Goal: Task Accomplishment & Management: Manage account settings

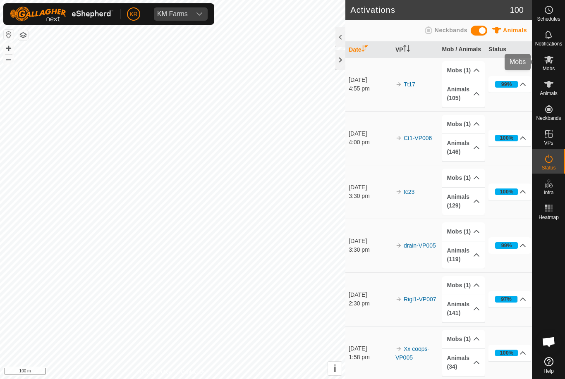
click at [554, 66] on span "Mobs" at bounding box center [549, 68] width 12 height 5
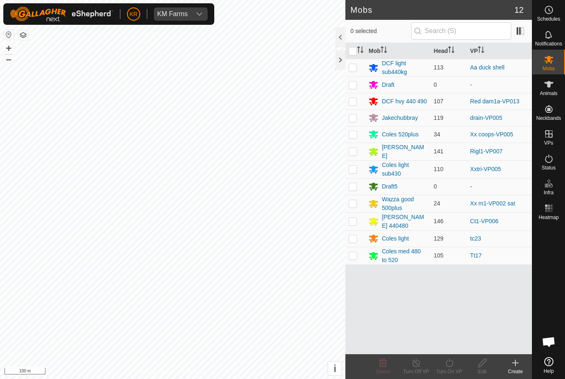
click at [349, 221] on p-checkbox at bounding box center [353, 221] width 8 height 7
checkbox input "true"
click at [453, 367] on icon at bounding box center [449, 363] width 10 height 10
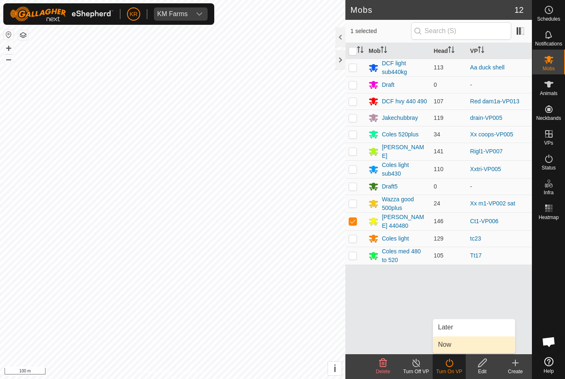
click at [449, 347] on span "Now" at bounding box center [444, 345] width 13 height 10
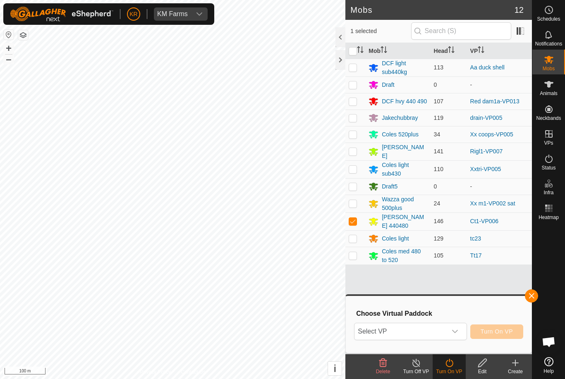
click at [446, 328] on span "Select VP" at bounding box center [400, 331] width 92 height 17
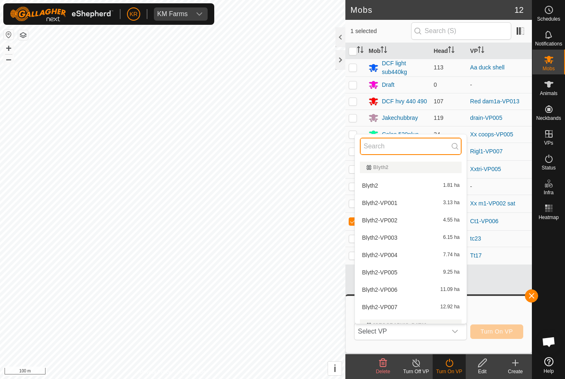
click at [413, 143] on input "text" at bounding box center [411, 146] width 102 height 17
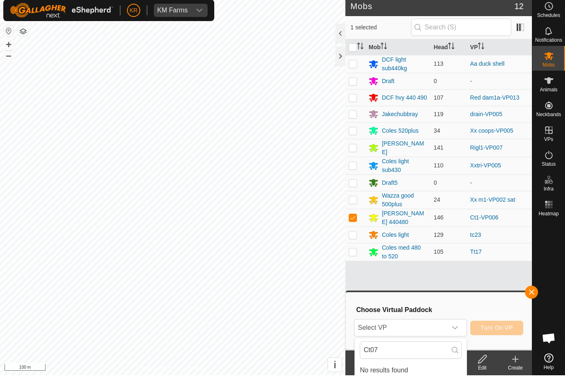
scroll to position [4, 0]
click at [424, 352] on input "Ct07" at bounding box center [411, 350] width 102 height 17
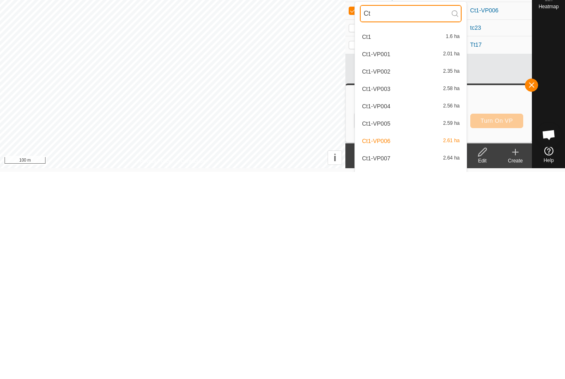
scroll to position [32, 0]
type input "Ct"
click at [416, 345] on div "Ct1-VP007 2.64 ha" at bounding box center [411, 350] width 102 height 10
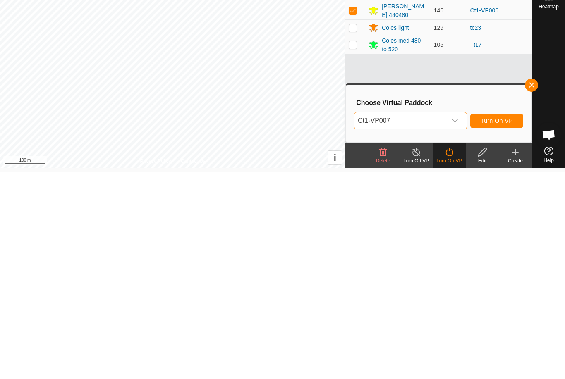
scroll to position [0, 0]
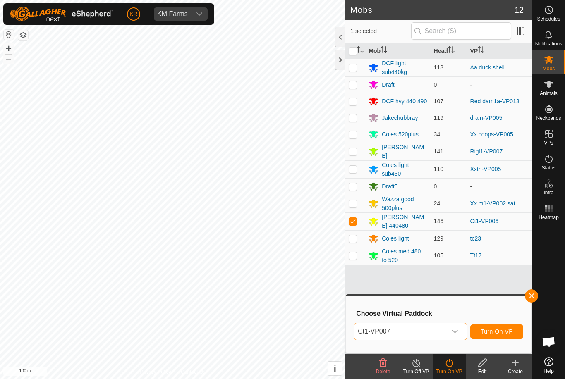
click at [526, 298] on button "button" at bounding box center [531, 296] width 13 height 13
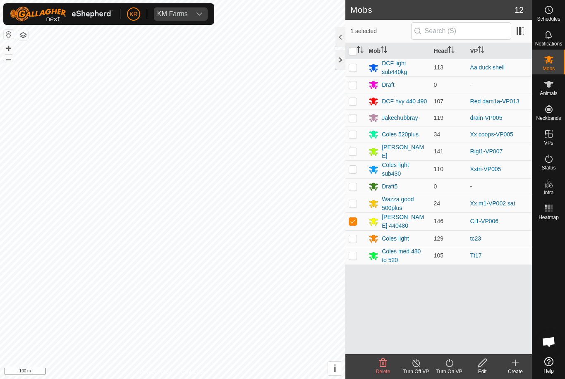
click at [450, 363] on icon at bounding box center [449, 363] width 10 height 10
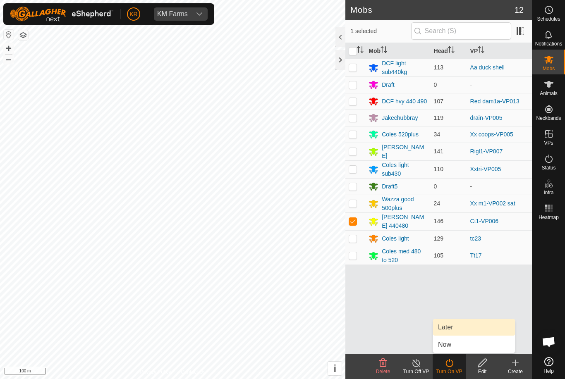
click at [462, 329] on link "Later" at bounding box center [474, 327] width 82 height 17
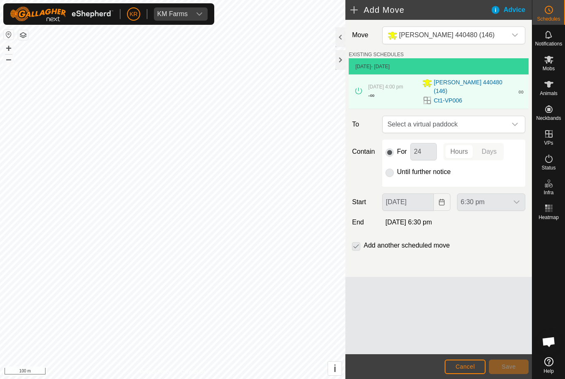
click at [506, 123] on span "Select a virtual paddock" at bounding box center [445, 124] width 122 height 17
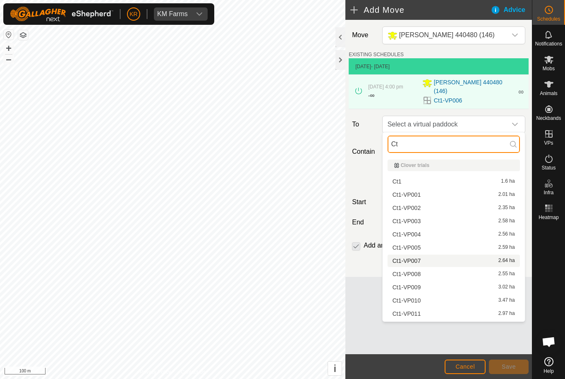
type input "Ct"
click at [420, 256] on li "Ct1-VP007 2.64 ha" at bounding box center [454, 261] width 132 height 12
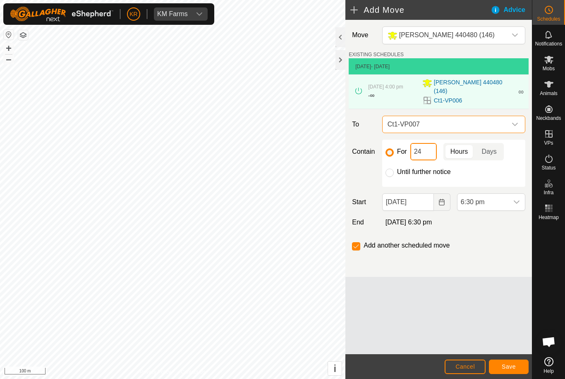
click at [424, 152] on input "24" at bounding box center [423, 151] width 26 height 17
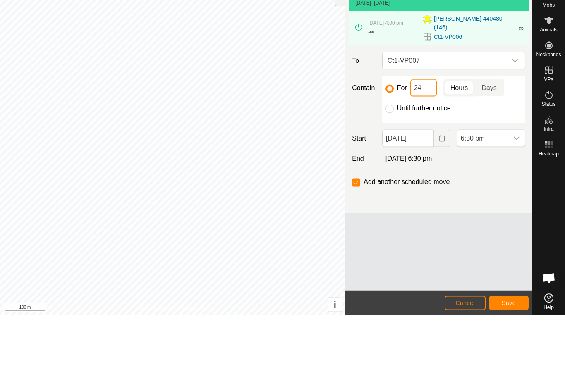
type input "2"
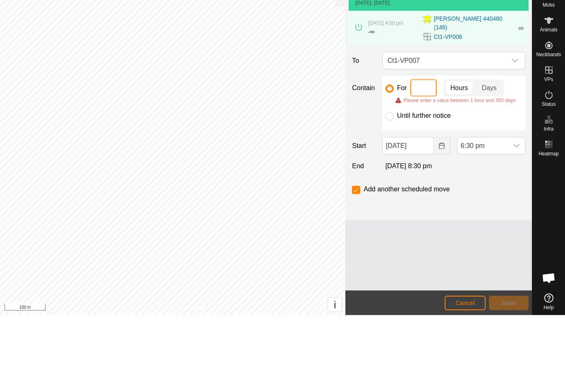
type input "3"
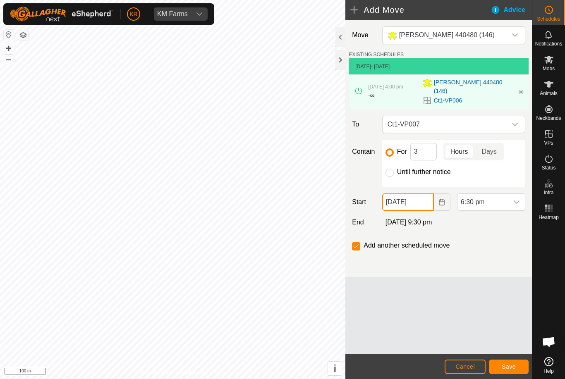
click at [414, 205] on input "[DATE]" at bounding box center [408, 202] width 52 height 17
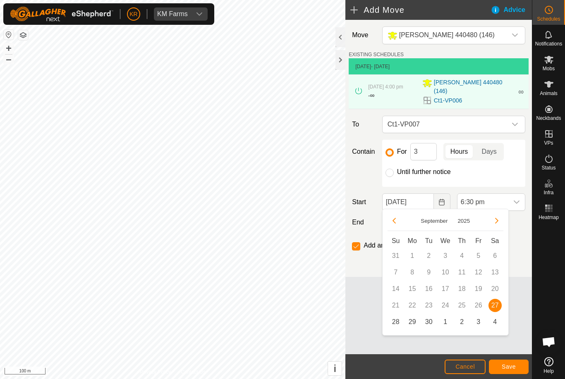
click at [396, 322] on span "28" at bounding box center [395, 322] width 13 height 13
type input "[DATE]"
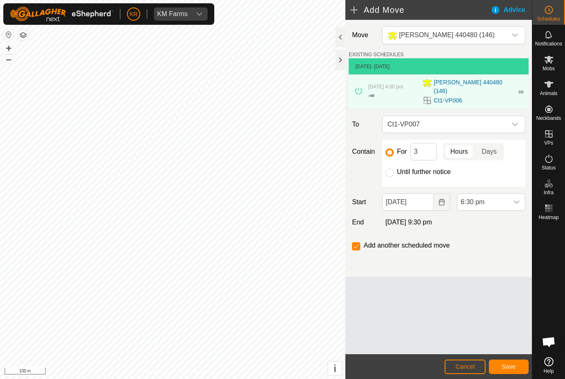
click at [493, 201] on span "6:30 pm" at bounding box center [482, 202] width 51 height 17
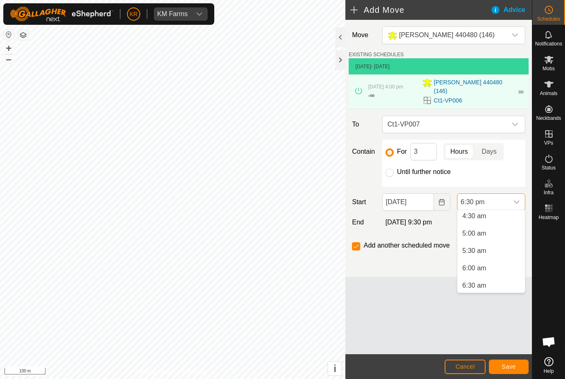
scroll to position [158, 0]
click at [484, 249] on span "5:30 am" at bounding box center [474, 252] width 24 height 10
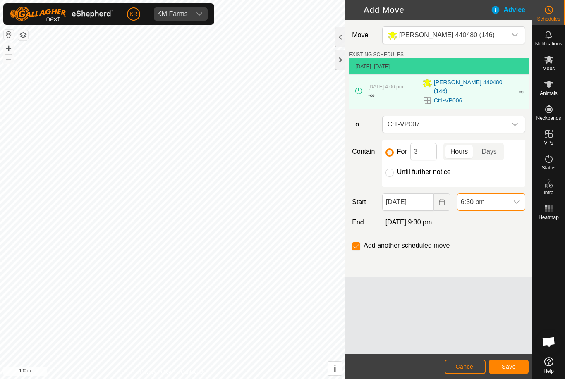
scroll to position [577, 0]
click at [506, 367] on span "Save" at bounding box center [509, 367] width 14 height 7
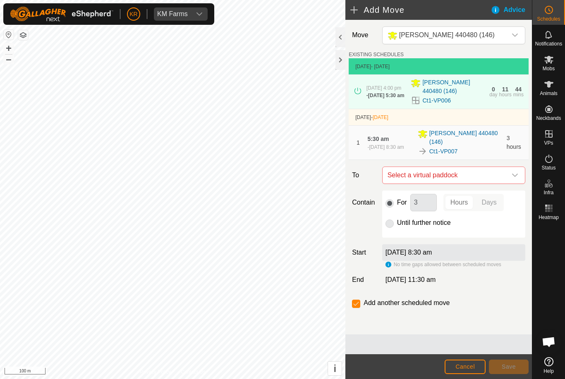
click at [499, 167] on span "Select a virtual paddock" at bounding box center [445, 175] width 122 height 17
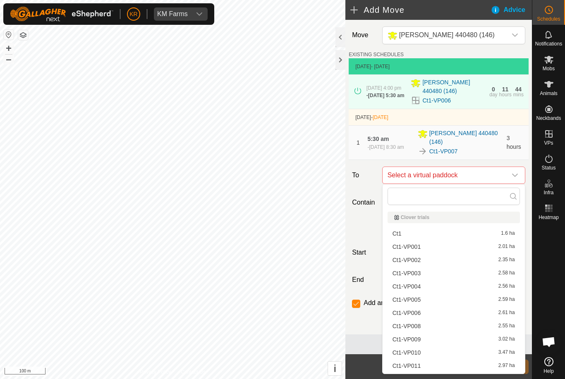
click at [427, 325] on div "Ct1-VP008 2.55 ha" at bounding box center [454, 326] width 122 height 6
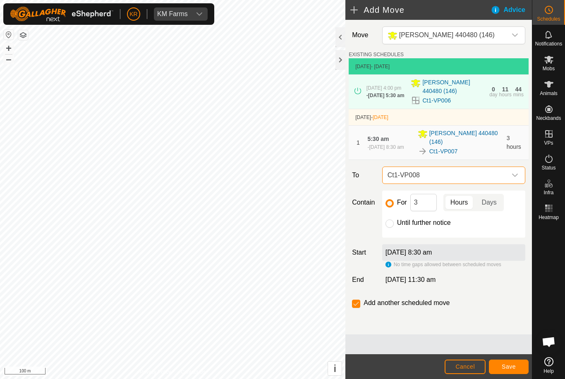
click at [510, 358] on footer "Cancel Save" at bounding box center [438, 366] width 187 height 25
click at [515, 363] on button "Save" at bounding box center [509, 367] width 40 height 14
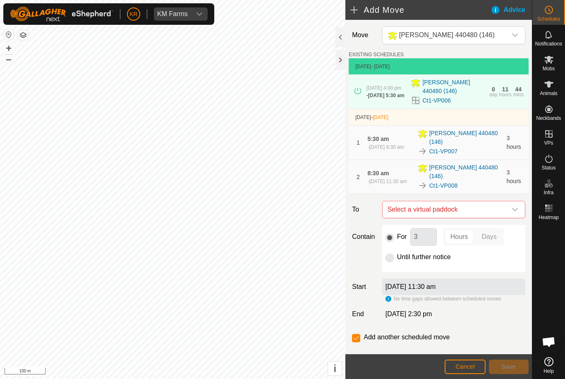
click at [512, 208] on icon "dropdown trigger" at bounding box center [515, 209] width 6 height 3
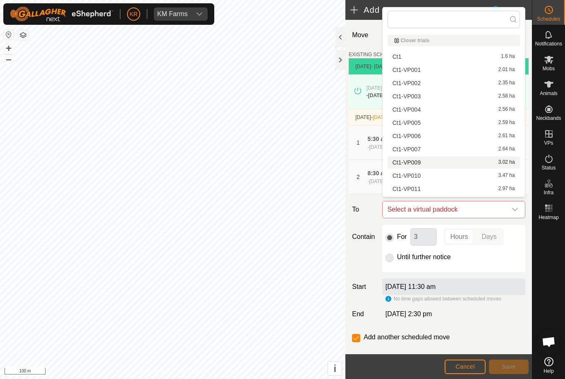
click at [451, 165] on div "Ct1-VP009 3.02 ha" at bounding box center [454, 163] width 122 height 6
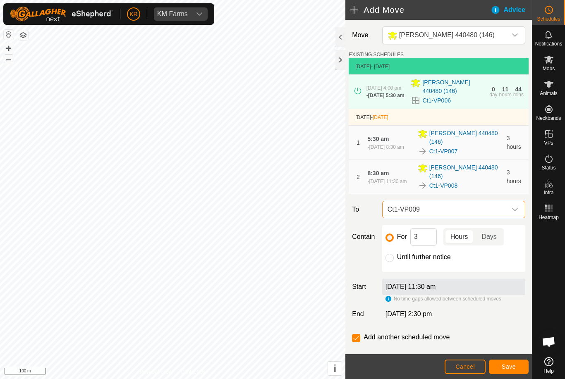
click at [511, 368] on span "Save" at bounding box center [509, 367] width 14 height 7
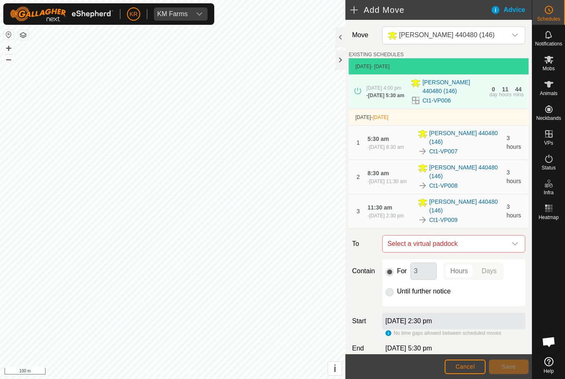
click at [513, 241] on icon "dropdown trigger" at bounding box center [515, 244] width 7 height 7
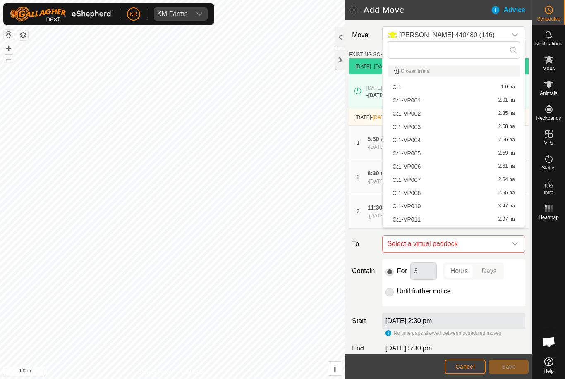
click at [446, 208] on div "Ct1-VP010 3.47 ha" at bounding box center [454, 206] width 122 height 6
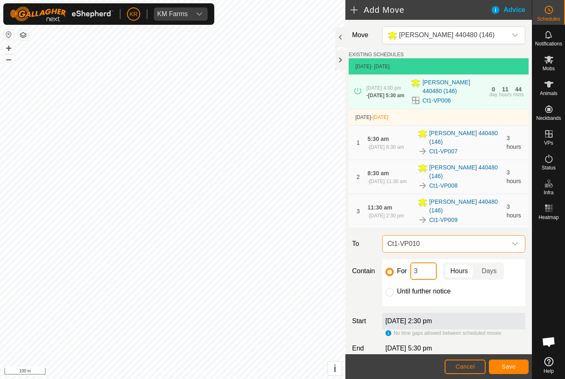
click at [423, 263] on input "3" at bounding box center [423, 271] width 26 height 17
click at [508, 368] on span "Save" at bounding box center [509, 367] width 14 height 7
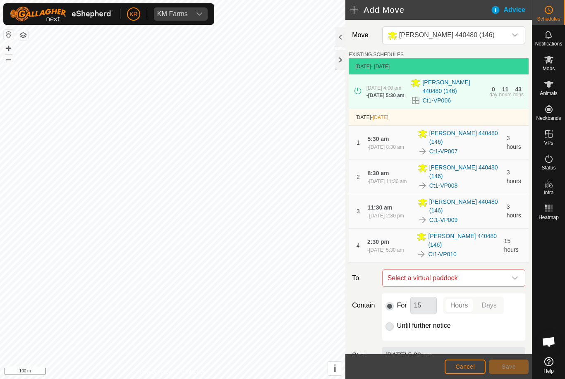
click at [505, 270] on span "Select a virtual paddock" at bounding box center [445, 278] width 122 height 17
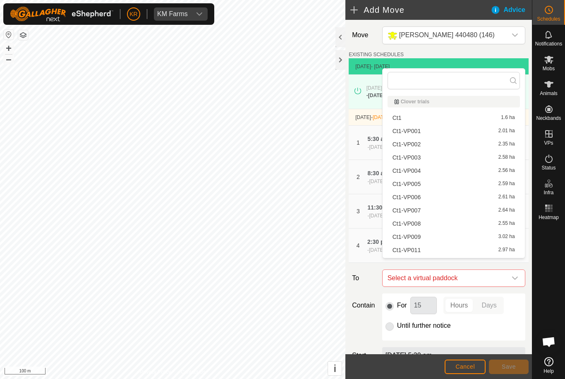
click at [443, 249] on div "Ct1-VP011 2.97 ha" at bounding box center [454, 250] width 122 height 6
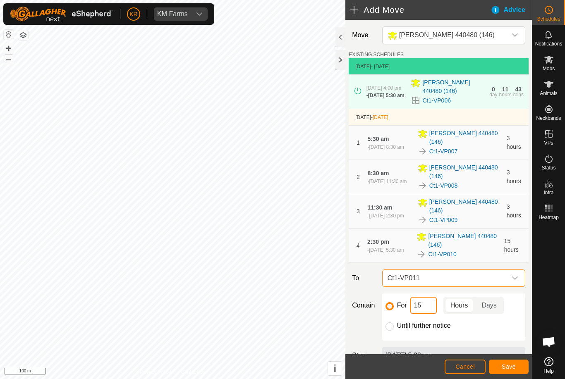
click at [433, 297] on input "15" at bounding box center [423, 305] width 26 height 17
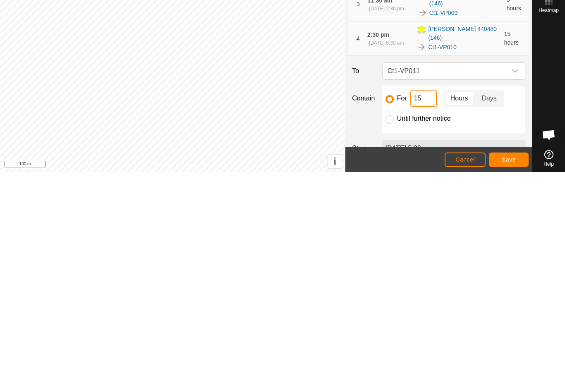
type input "1"
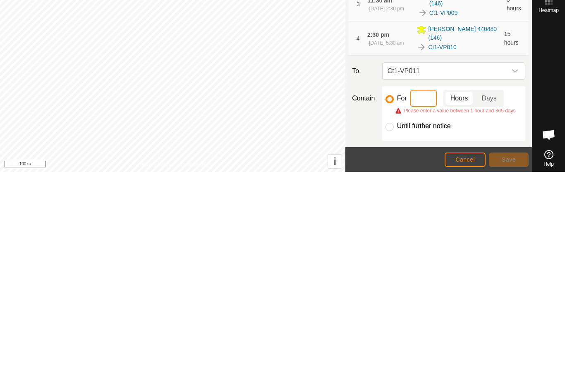
type input "3"
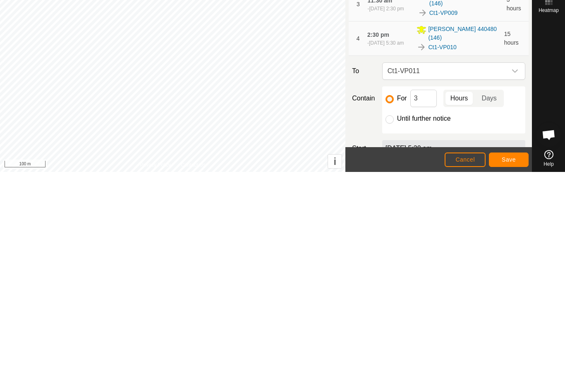
click at [512, 364] on span "Save" at bounding box center [509, 367] width 14 height 7
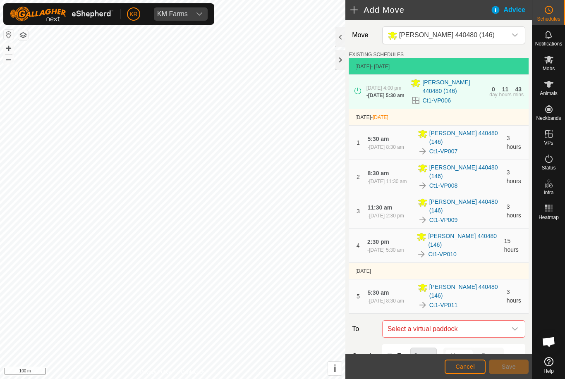
click at [517, 321] on div "dropdown trigger" at bounding box center [515, 329] width 17 height 17
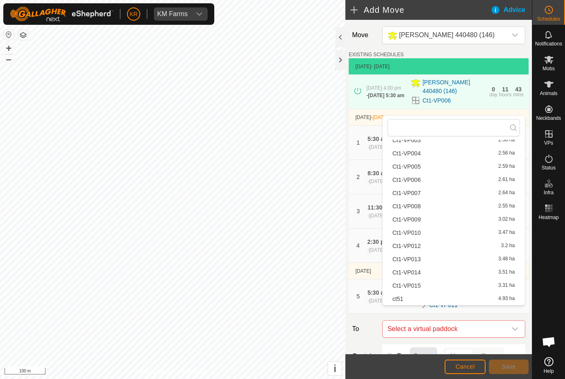
scroll to position [65, 0]
click at [441, 243] on div "Ct1-VP012 3.2 ha" at bounding box center [454, 246] width 122 height 6
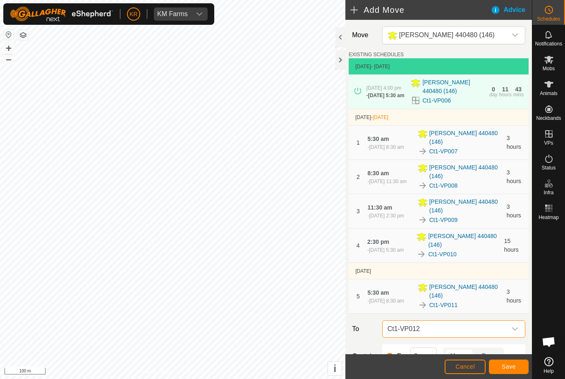
click at [511, 365] on span "Save" at bounding box center [509, 367] width 14 height 7
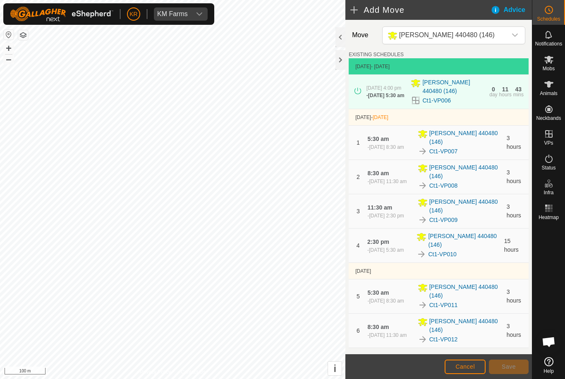
click at [505, 355] on span "Select a virtual paddock" at bounding box center [445, 363] width 122 height 17
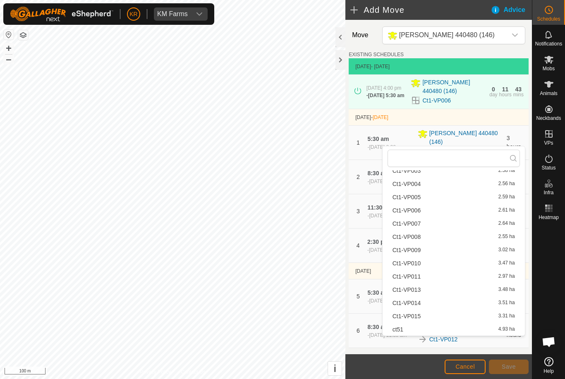
click at [422, 289] on div "Ct1-VP013 3.48 ha" at bounding box center [454, 290] width 122 height 6
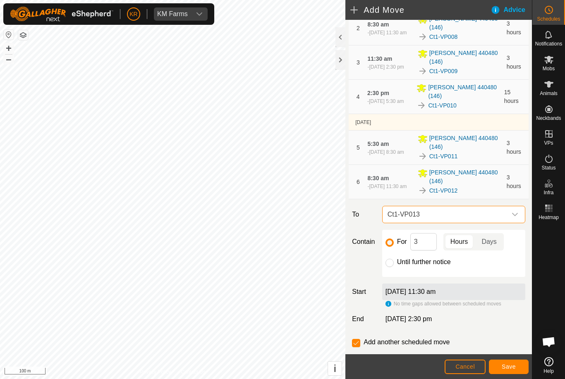
scroll to position [149, 0]
click at [513, 367] on span "Save" at bounding box center [509, 367] width 14 height 7
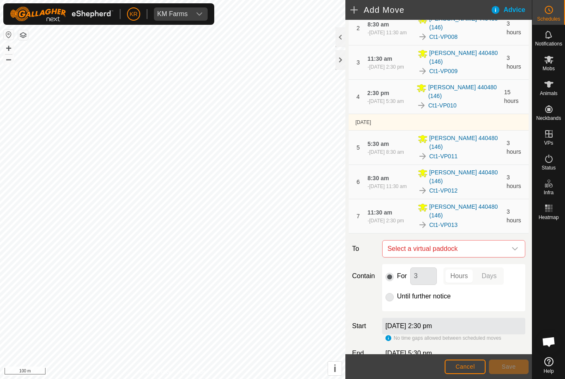
click at [505, 241] on span "Select a virtual paddock" at bounding box center [445, 249] width 122 height 17
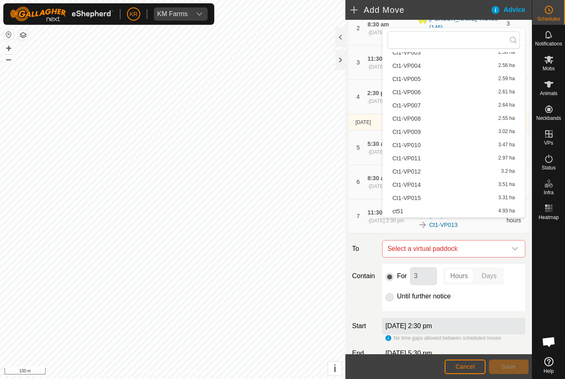
scroll to position [65, 0]
click at [420, 183] on span "Ct1-VP014" at bounding box center [407, 185] width 28 height 6
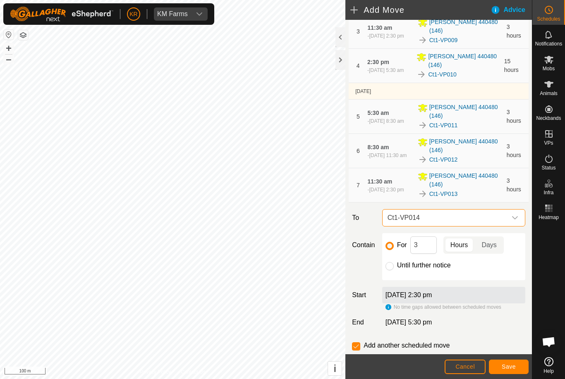
scroll to position [180, 0]
click at [426, 237] on input "3" at bounding box center [423, 245] width 26 height 17
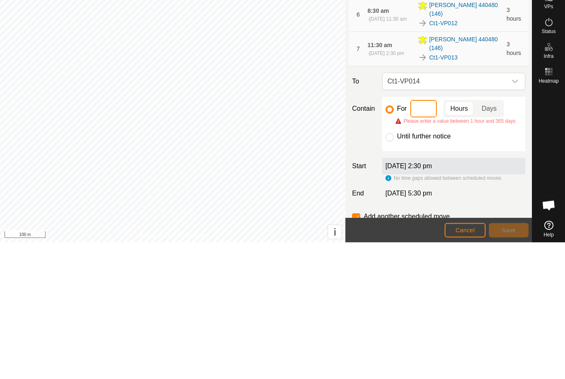
type input "2"
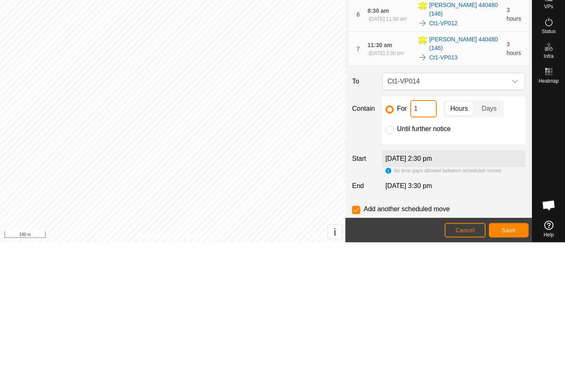
type input "15"
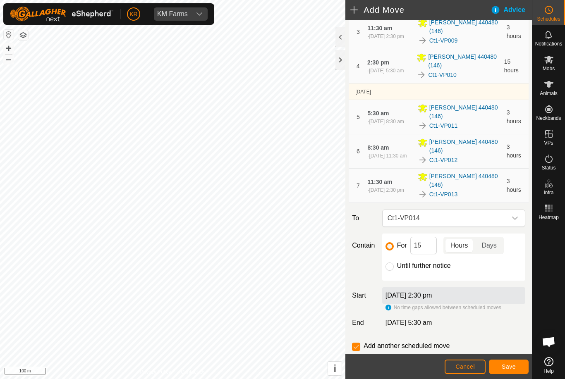
click at [516, 365] on button "Save" at bounding box center [509, 367] width 40 height 14
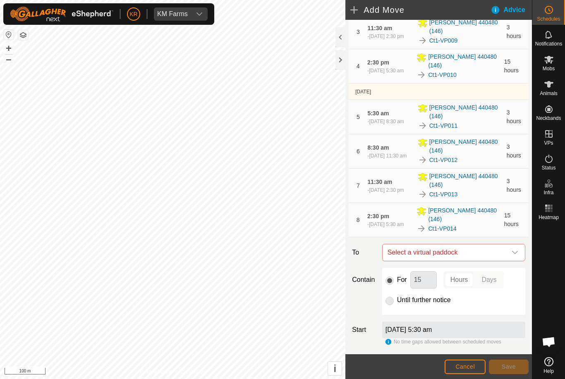
click at [505, 244] on span "Select a virtual paddock" at bounding box center [445, 252] width 122 height 17
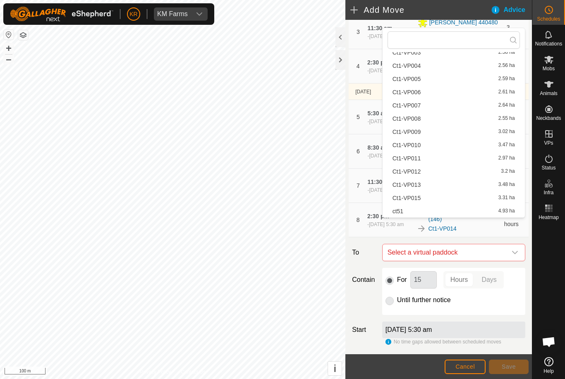
scroll to position [65, 0]
click at [439, 211] on div "ct51 4.93 ha" at bounding box center [454, 211] width 122 height 6
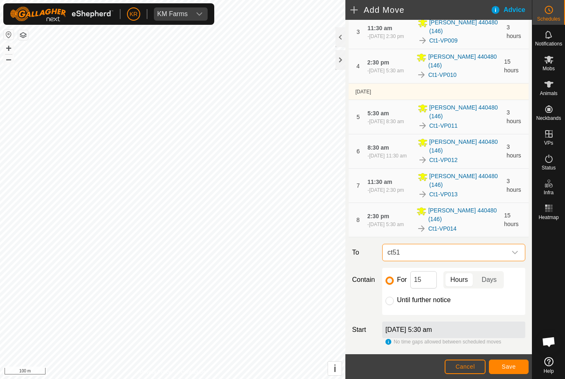
click at [496, 244] on span "ct51" at bounding box center [445, 252] width 122 height 17
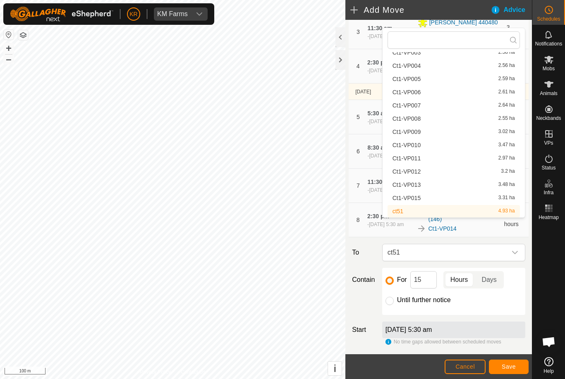
click at [438, 196] on div "Ct1-VP015 3.31 ha" at bounding box center [454, 198] width 122 height 6
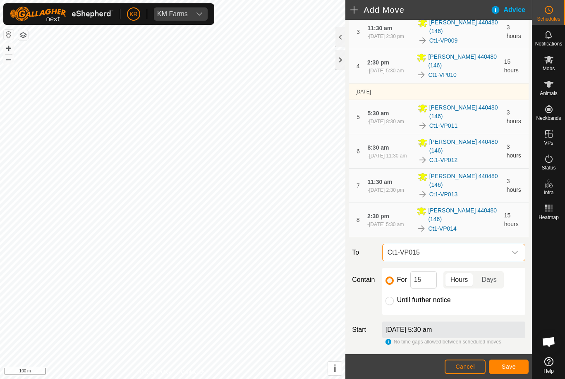
click at [391, 297] on input "Until further notice" at bounding box center [389, 301] width 8 height 8
radio input "true"
checkbox input "false"
click at [513, 365] on span "Save" at bounding box center [509, 367] width 14 height 7
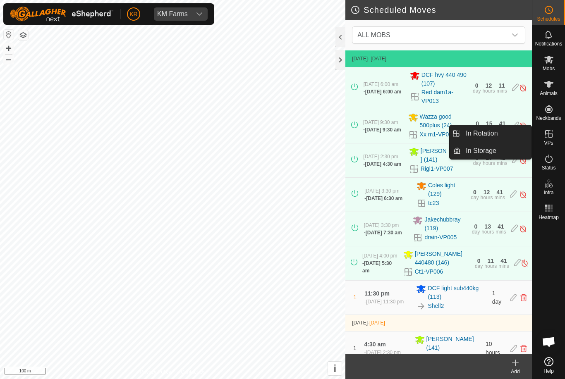
click at [496, 135] on span "In Rotation" at bounding box center [482, 134] width 32 height 10
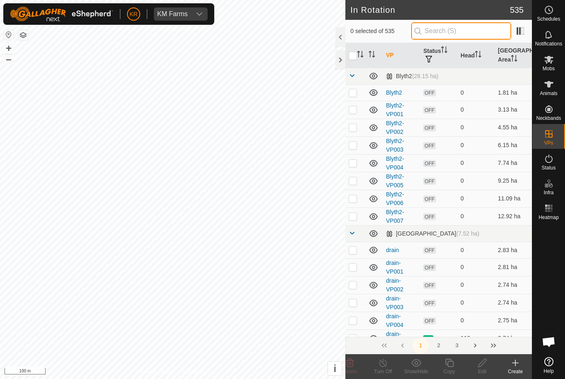
click at [471, 36] on input "text" at bounding box center [461, 30] width 100 height 17
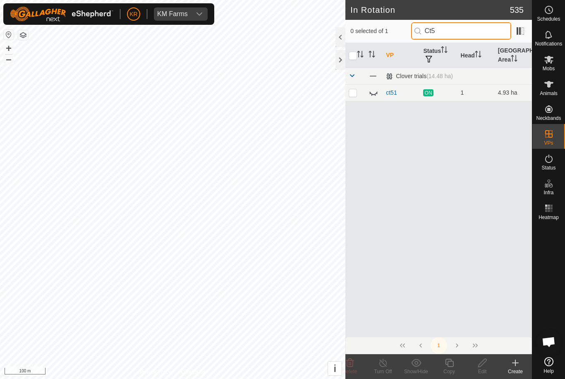
type input "Ct5"
click at [376, 91] on icon at bounding box center [374, 93] width 10 height 10
click at [352, 94] on p-checkbox at bounding box center [353, 92] width 8 height 7
checkbox input "true"
click at [385, 368] on icon at bounding box center [383, 363] width 10 height 10
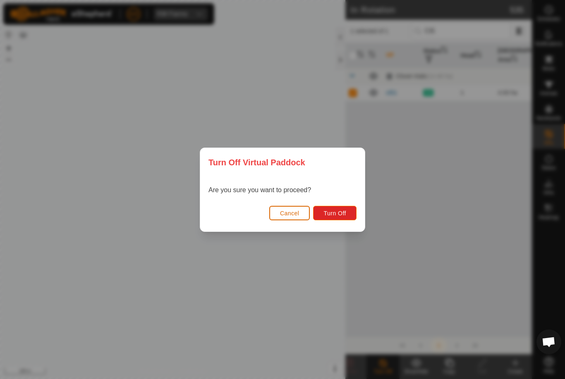
click at [333, 215] on span "Turn Off" at bounding box center [334, 213] width 23 height 7
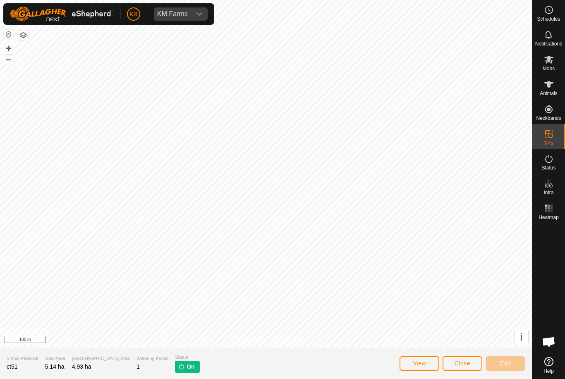
click at [178, 366] on img at bounding box center [181, 367] width 7 height 7
click at [187, 367] on span "On" at bounding box center [191, 367] width 8 height 9
click at [187, 370] on span "On" at bounding box center [191, 367] width 8 height 9
click at [462, 358] on button "Close" at bounding box center [463, 364] width 40 height 14
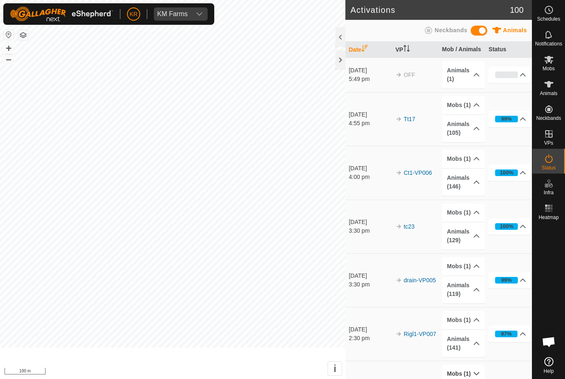
click at [462, 365] on p-accordion-header "Mobs (1)" at bounding box center [463, 374] width 43 height 19
click at [550, 62] on icon at bounding box center [549, 60] width 10 height 10
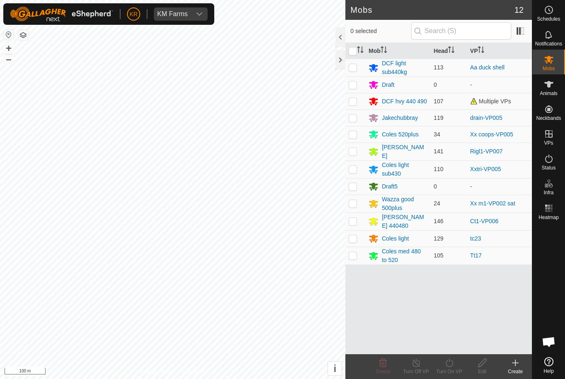
click at [355, 254] on p-checkbox at bounding box center [353, 255] width 8 height 7
checkbox input "true"
click at [452, 363] on icon at bounding box center [449, 363] width 10 height 10
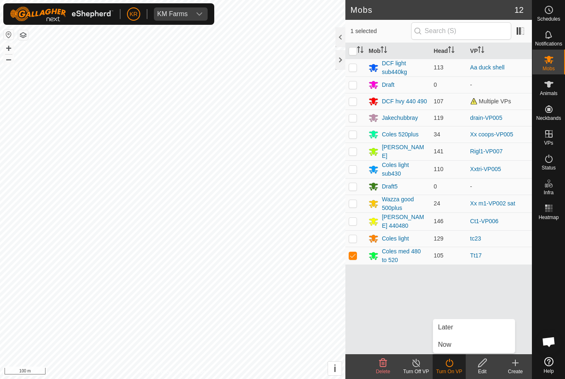
click at [467, 323] on link "Later" at bounding box center [474, 327] width 82 height 17
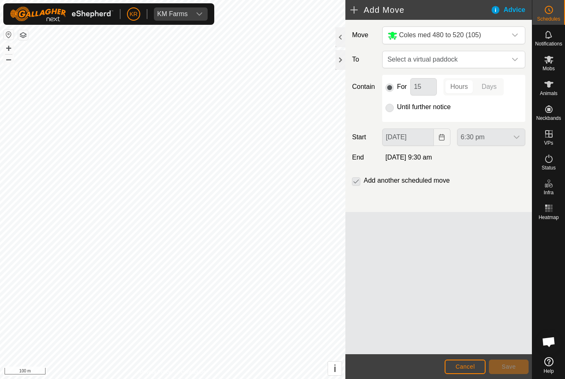
click at [503, 61] on span "Select a virtual paddock" at bounding box center [445, 59] width 122 height 17
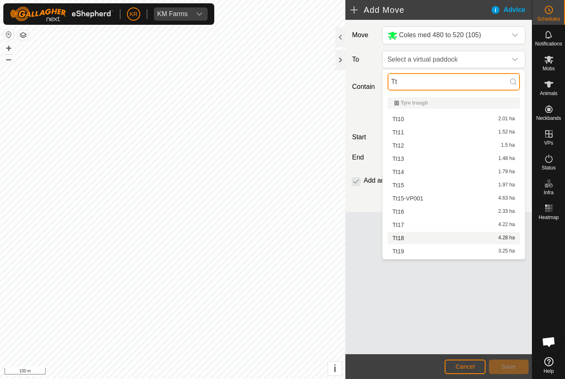
type input "Tt"
click at [409, 238] on div "Tt18 4.28 ha" at bounding box center [454, 238] width 122 height 6
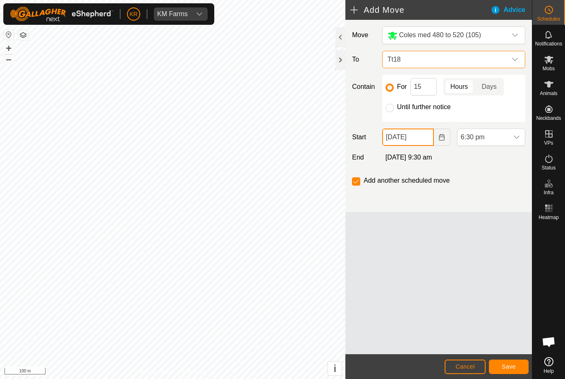
click at [416, 139] on input "[DATE]" at bounding box center [408, 137] width 52 height 17
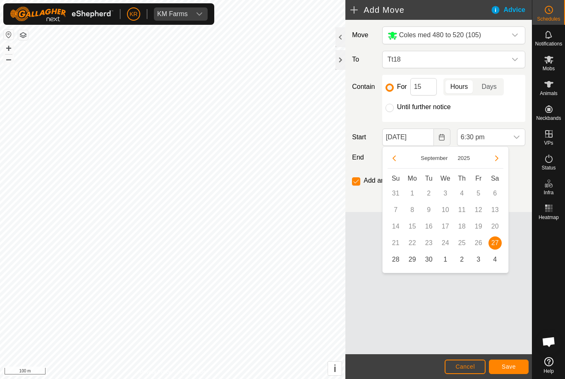
click at [398, 259] on span "28" at bounding box center [395, 259] width 13 height 13
type input "[DATE]"
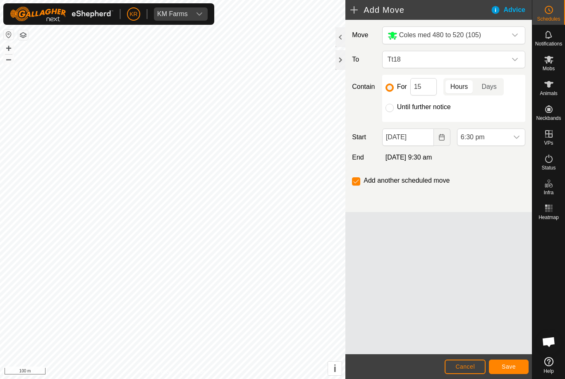
click at [503, 135] on span "6:30 pm" at bounding box center [482, 137] width 51 height 17
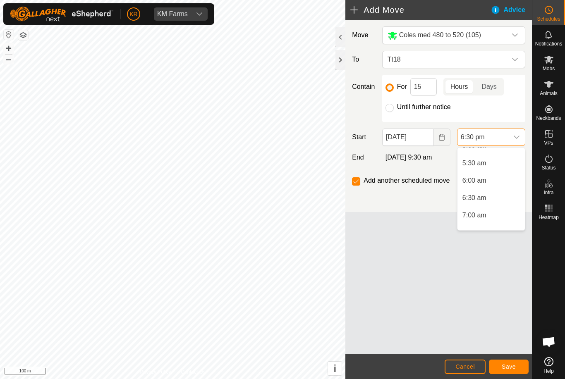
scroll to position [180, 0]
click at [485, 184] on span "6:00 am" at bounding box center [474, 185] width 24 height 10
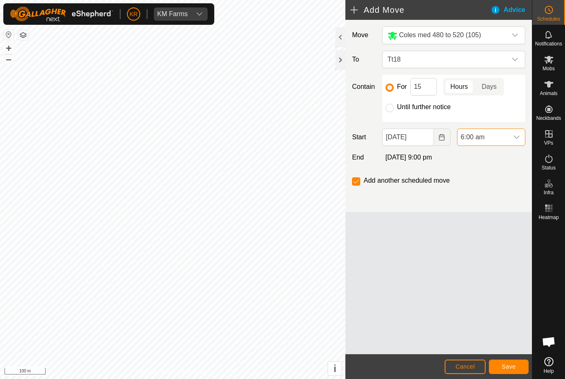
scroll to position [577, 0]
click at [436, 88] on input "15" at bounding box center [423, 86] width 26 height 17
type input "1"
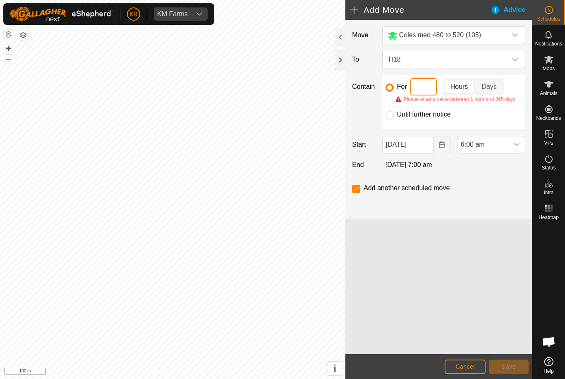
type input "3"
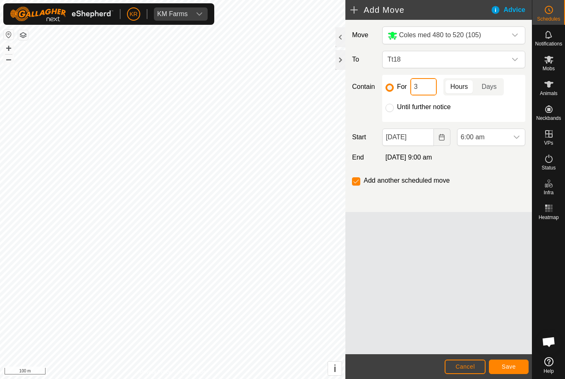
click at [429, 88] on input "3" at bounding box center [423, 86] width 26 height 17
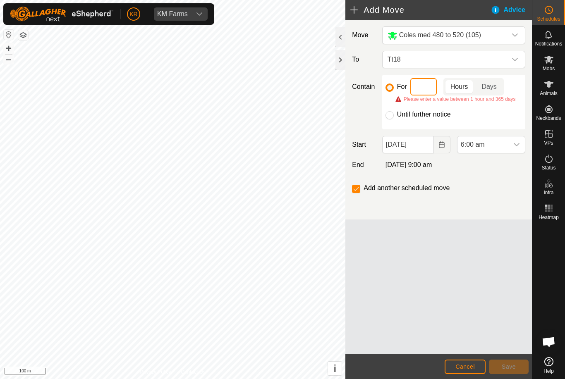
type input "4"
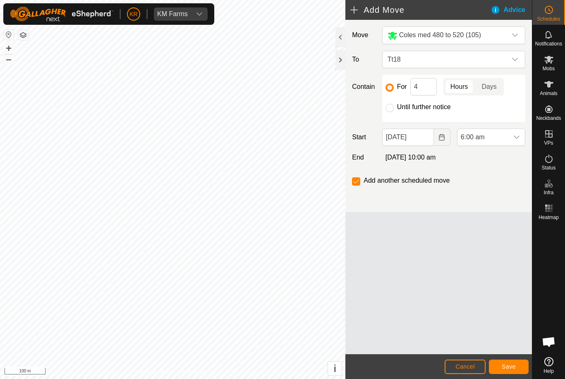
click at [500, 139] on span "6:00 am" at bounding box center [482, 137] width 51 height 17
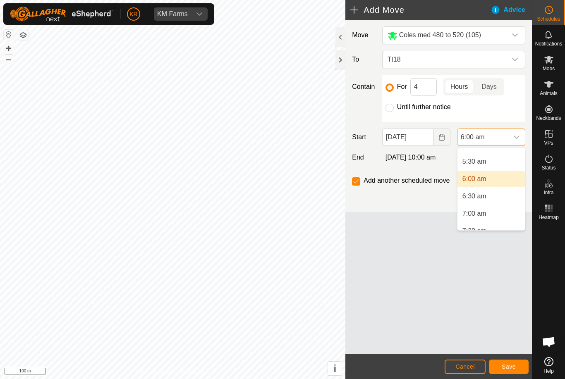
scroll to position [191, 0]
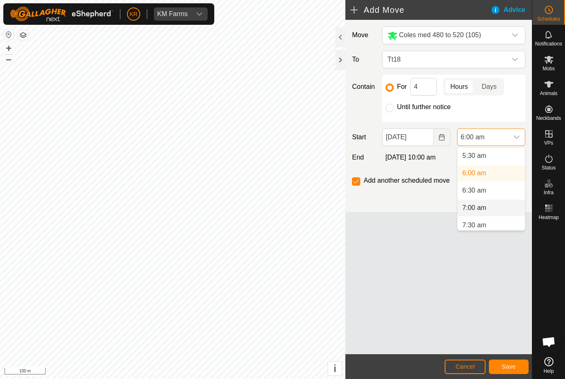
click at [504, 211] on li "7:00 am" at bounding box center [490, 208] width 67 height 17
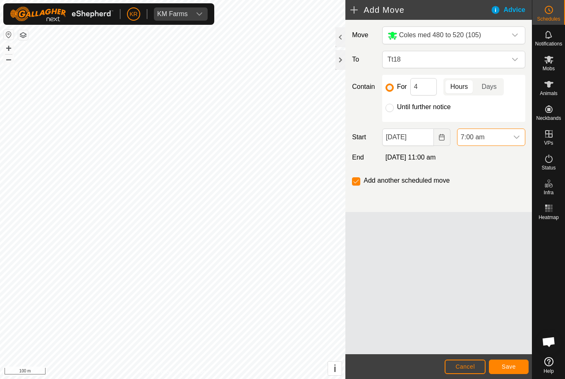
click at [511, 362] on button "Save" at bounding box center [509, 367] width 40 height 14
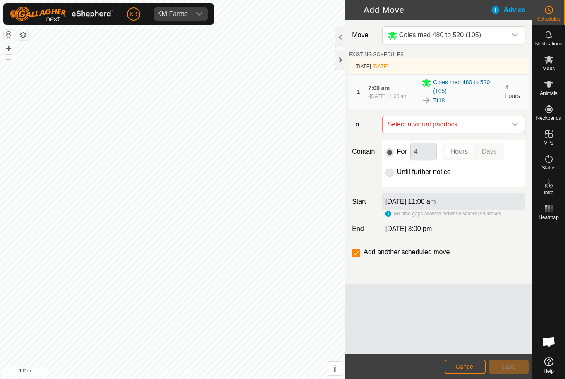
click at [512, 127] on icon "dropdown trigger" at bounding box center [515, 124] width 7 height 7
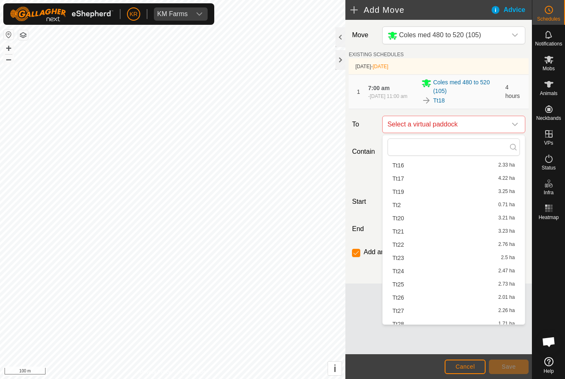
scroll to position [121, 0]
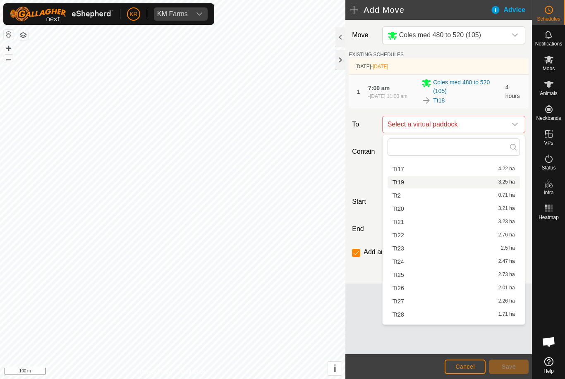
click at [422, 180] on div "Tt19 3.25 ha" at bounding box center [454, 183] width 122 height 6
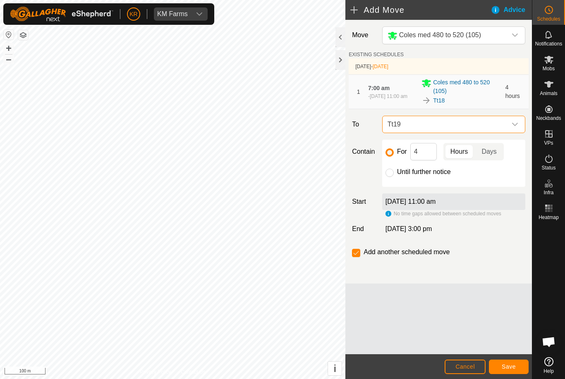
click at [514, 364] on span "Save" at bounding box center [509, 367] width 14 height 7
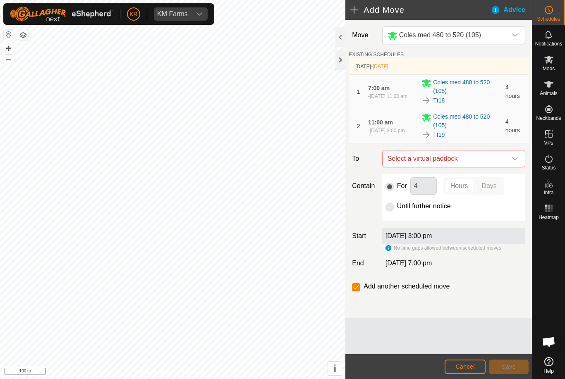
click at [505, 156] on span "Select a virtual paddock" at bounding box center [445, 159] width 122 height 17
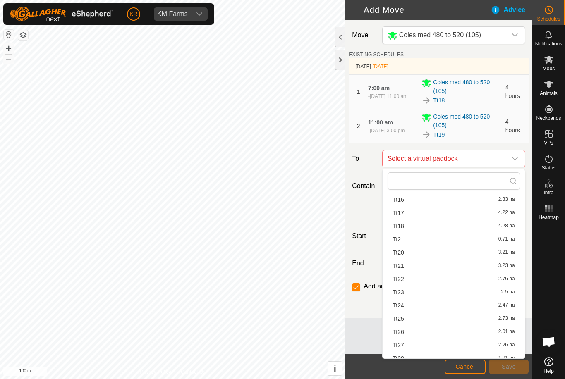
scroll to position [116, 0]
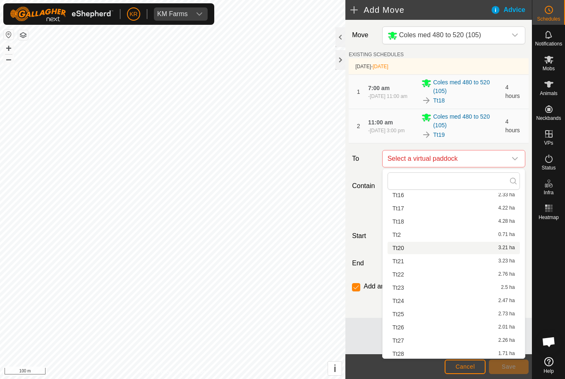
click at [411, 246] on div "Tt20 3.21 ha" at bounding box center [454, 248] width 122 height 6
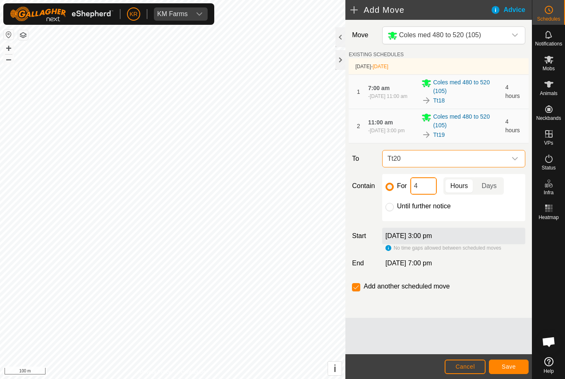
click at [429, 187] on input "4" at bounding box center [423, 185] width 26 height 17
click at [511, 365] on span "Save" at bounding box center [509, 367] width 14 height 7
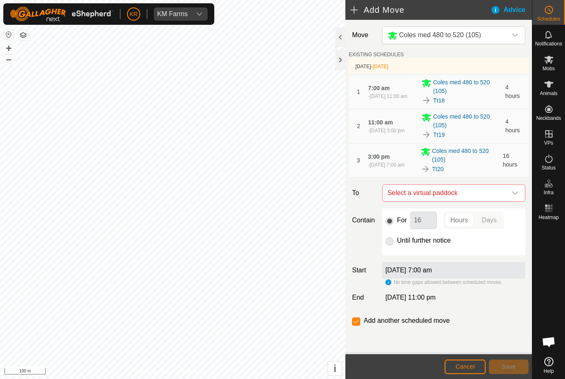
click at [515, 189] on div "dropdown trigger" at bounding box center [515, 193] width 17 height 17
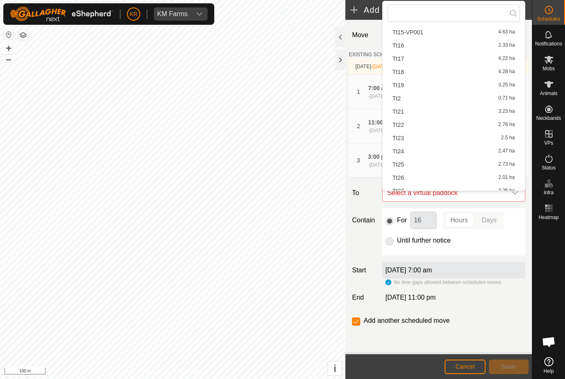
scroll to position [98, 0]
click at [417, 110] on div "Tt21 3.23 ha" at bounding box center [454, 112] width 122 height 6
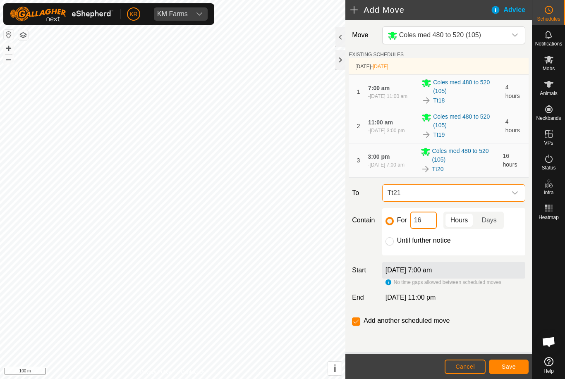
click at [426, 224] on input "16" at bounding box center [423, 220] width 26 height 17
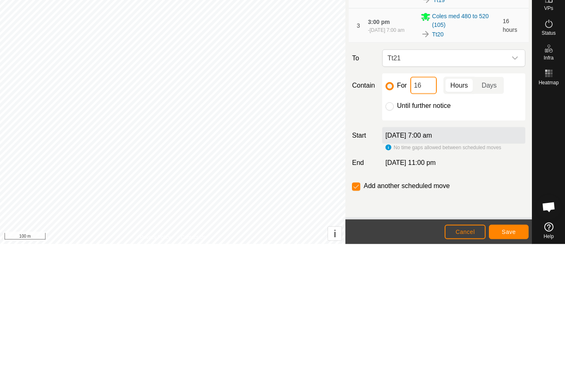
type input "1"
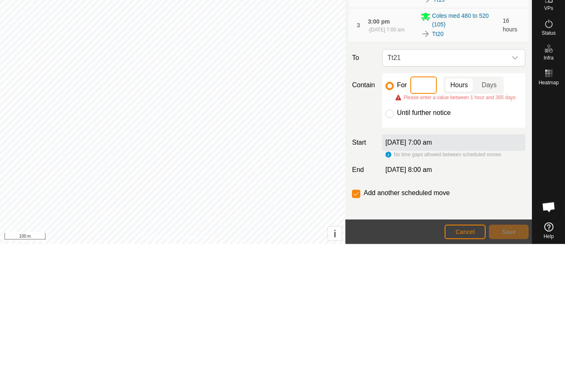
type input "4"
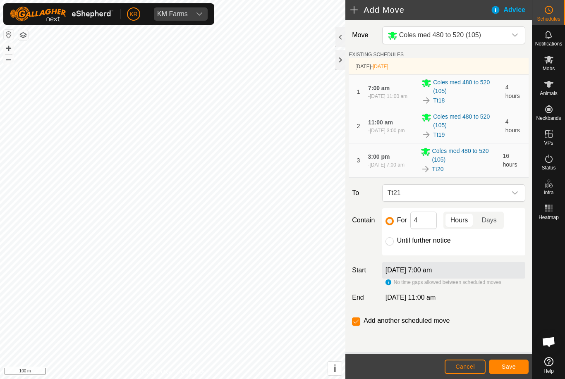
click at [512, 364] on span "Save" at bounding box center [509, 367] width 14 height 7
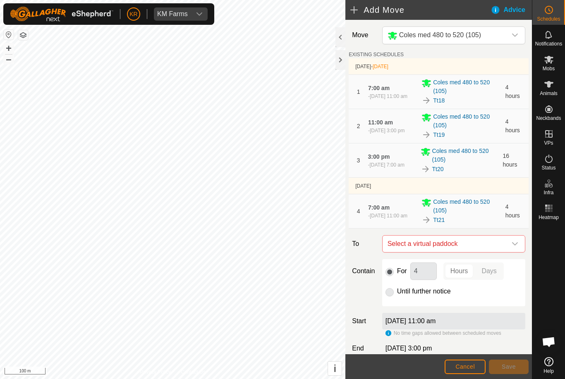
click at [513, 247] on icon "dropdown trigger" at bounding box center [515, 244] width 7 height 7
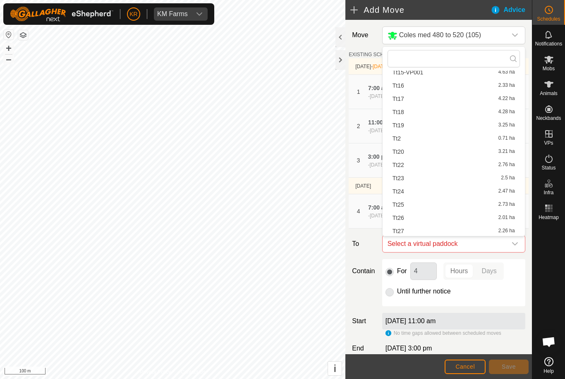
scroll to position [110, 0]
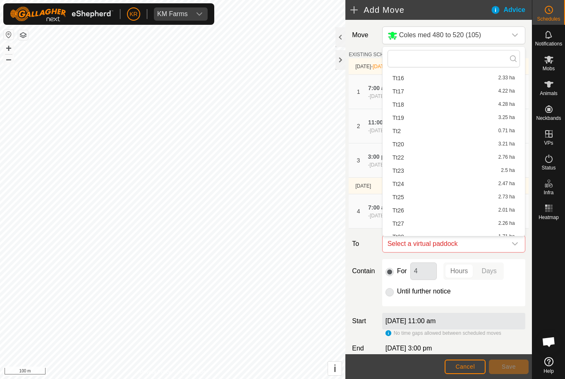
click at [414, 152] on li "Tt22 2.76 ha" at bounding box center [454, 157] width 132 height 12
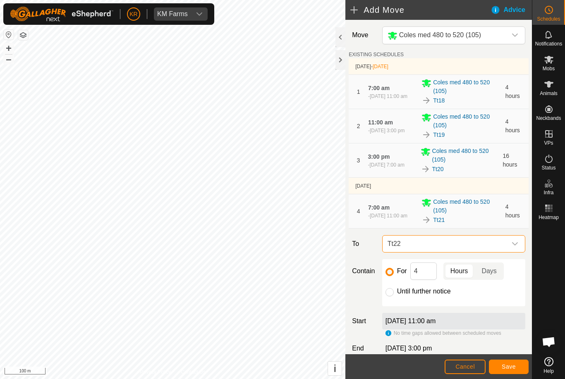
click at [519, 367] on button "Save" at bounding box center [509, 367] width 40 height 14
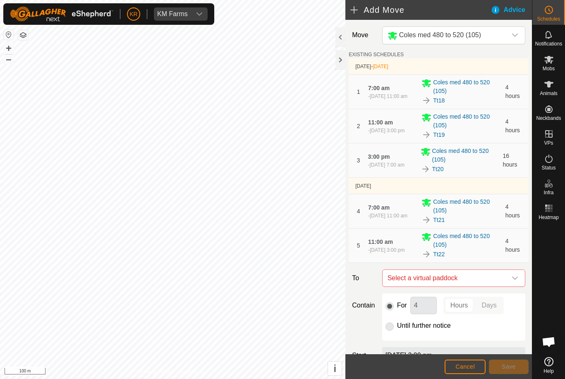
click at [512, 276] on icon "dropdown trigger" at bounding box center [515, 278] width 7 height 7
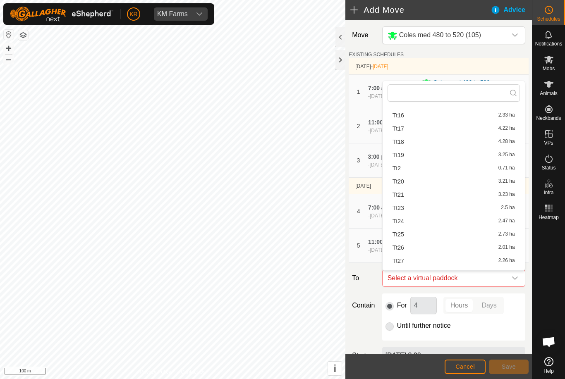
scroll to position [122, 0]
click at [405, 190] on div "Tt23 2.5 ha" at bounding box center [454, 193] width 122 height 6
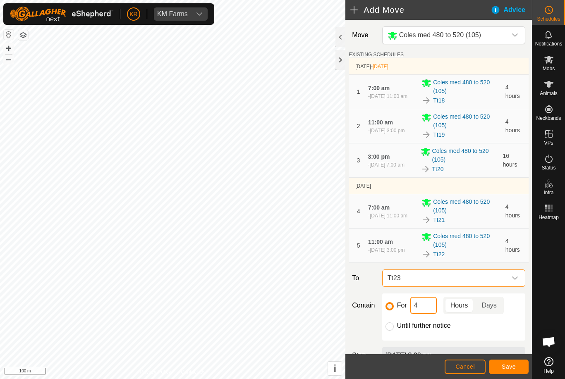
click at [429, 304] on input "4" at bounding box center [423, 305] width 26 height 17
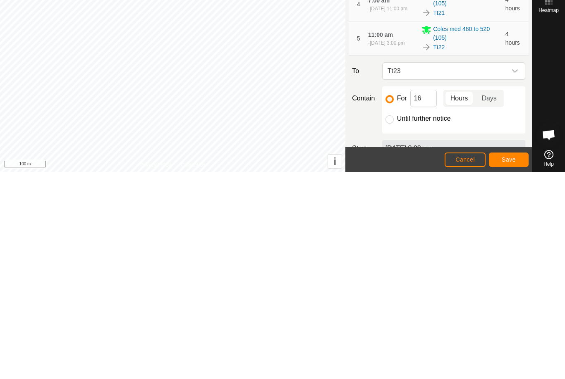
click at [514, 364] on span "Save" at bounding box center [509, 367] width 14 height 7
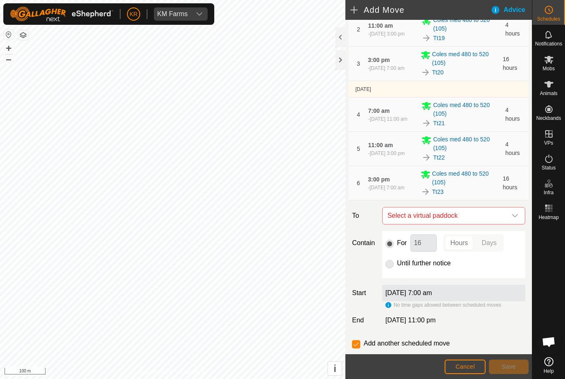
scroll to position [98, 0]
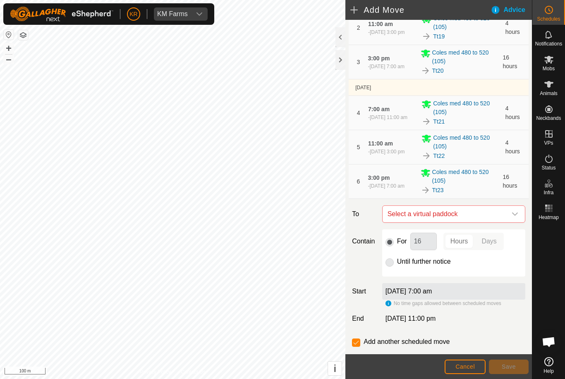
click at [510, 214] on div "dropdown trigger" at bounding box center [515, 214] width 17 height 17
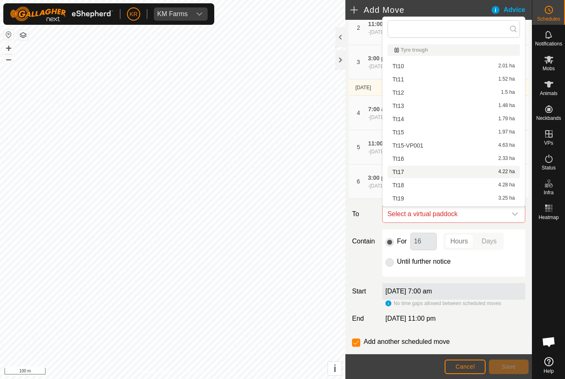
click at [447, 174] on div "Tt17 4.22 ha" at bounding box center [454, 172] width 122 height 6
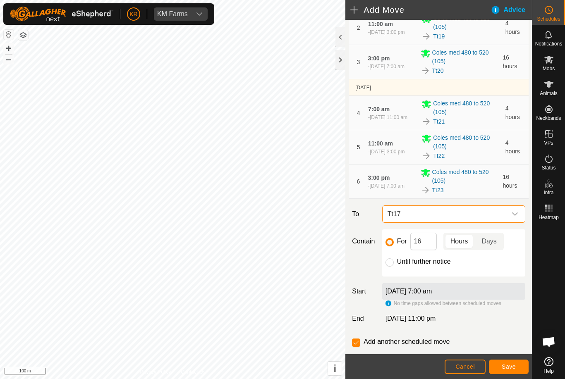
click at [505, 214] on span "Tt17" at bounding box center [445, 214] width 122 height 17
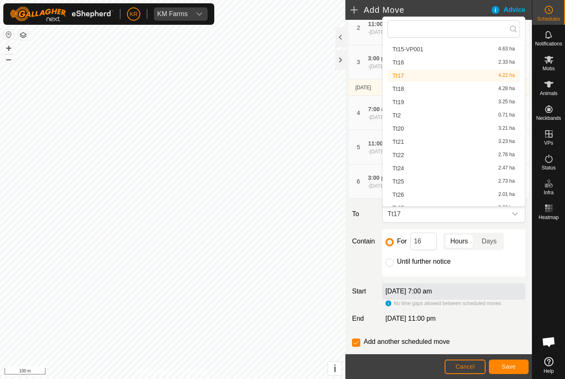
scroll to position [96, 0]
click at [412, 168] on div "Tt24 2.47 ha" at bounding box center [454, 168] width 122 height 6
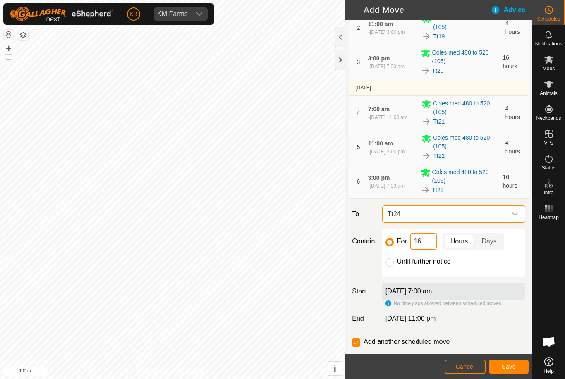
click at [430, 243] on input "16" at bounding box center [423, 241] width 26 height 17
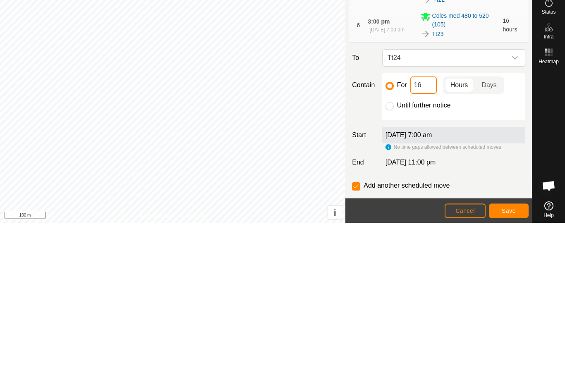
type input "1"
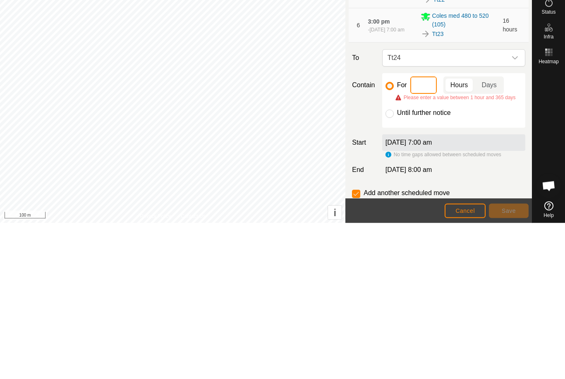
type input "4"
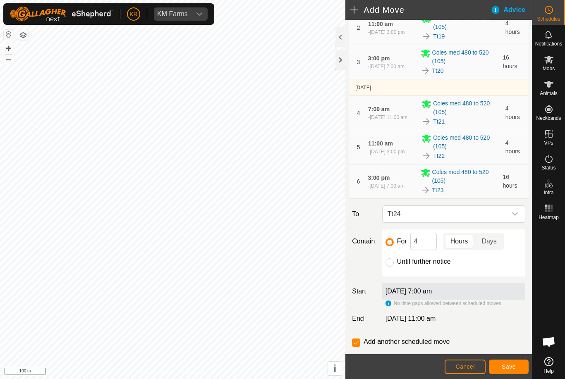
click at [513, 366] on span "Save" at bounding box center [509, 367] width 14 height 7
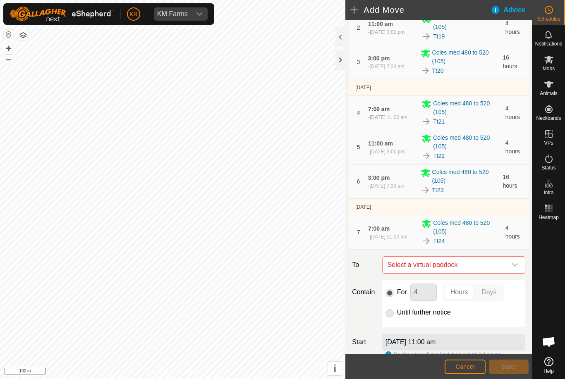
click at [518, 267] on icon "dropdown trigger" at bounding box center [515, 265] width 7 height 7
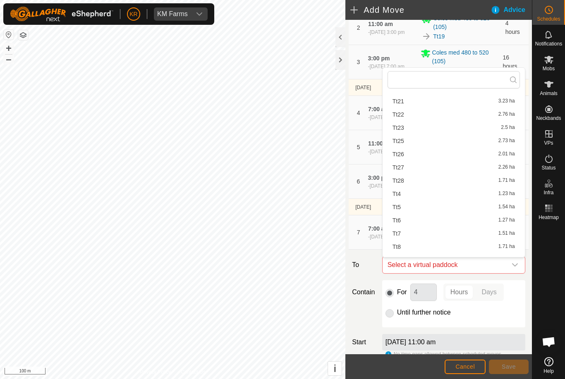
scroll to position [196, 0]
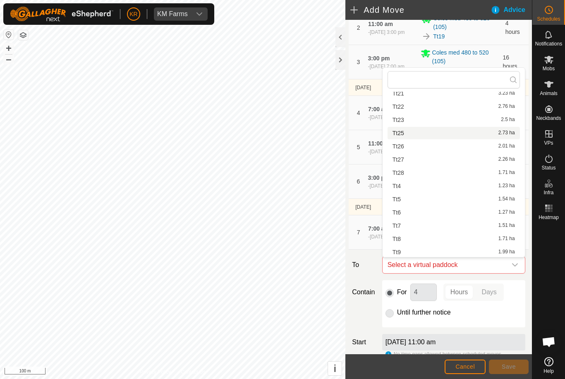
click at [418, 134] on div "Tt25 2.73 ha" at bounding box center [454, 133] width 122 height 6
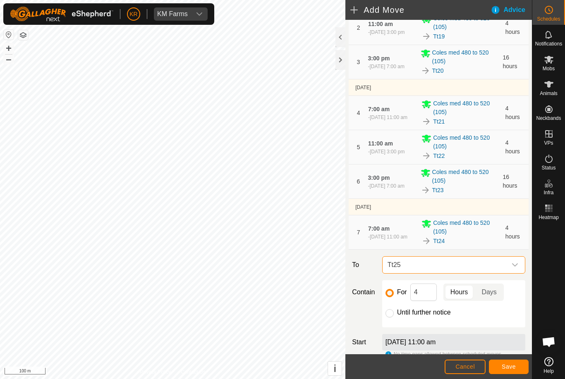
click at [513, 360] on button "Save" at bounding box center [509, 367] width 40 height 14
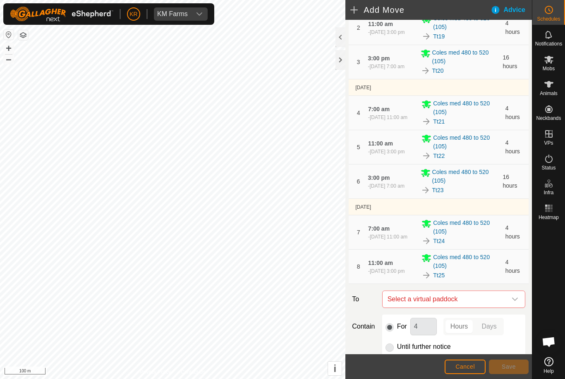
click at [516, 297] on icon "dropdown trigger" at bounding box center [515, 299] width 7 height 7
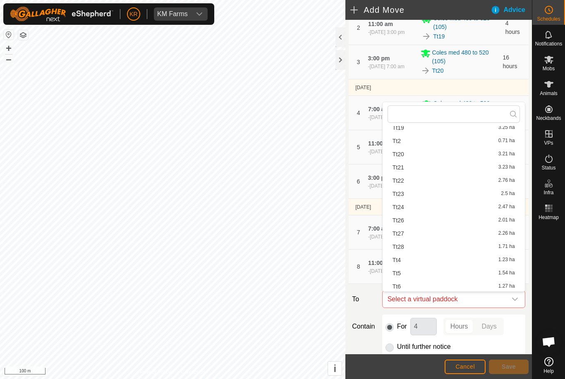
scroll to position [157, 0]
click at [420, 216] on div "Tt26 2.01 ha" at bounding box center [454, 219] width 122 height 6
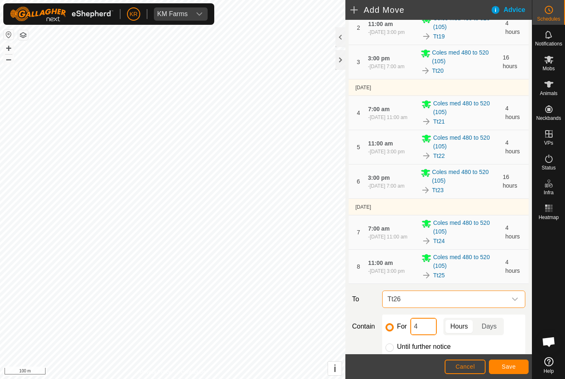
click at [428, 326] on input "4" at bounding box center [423, 326] width 26 height 17
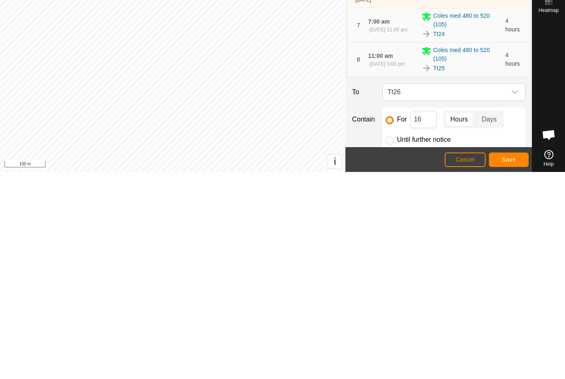
click at [504, 364] on span "Save" at bounding box center [509, 367] width 14 height 7
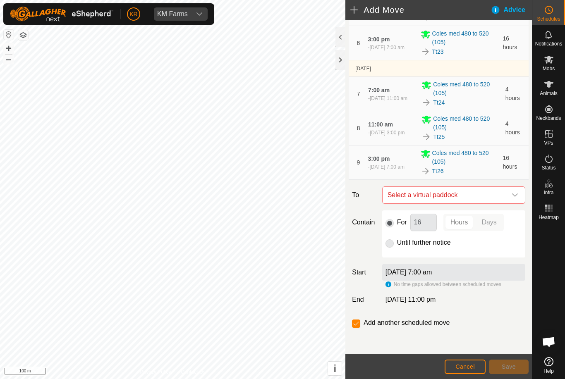
scroll to position [237, 0]
click at [506, 190] on span "Select a virtual paddock" at bounding box center [445, 195] width 122 height 17
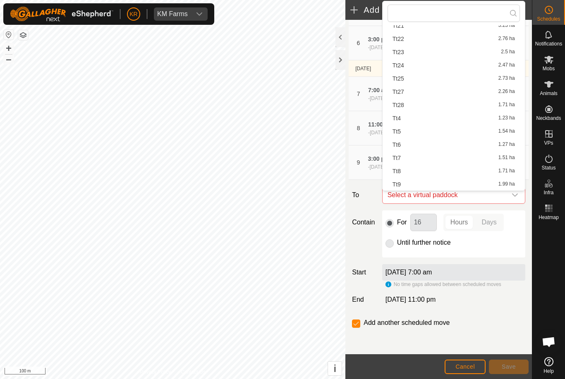
scroll to position [197, 0]
click at [417, 90] on div "Tt27 2.26 ha" at bounding box center [454, 92] width 122 height 6
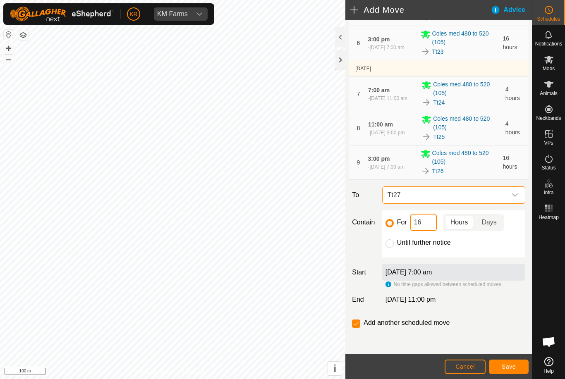
click at [436, 220] on input "16" at bounding box center [423, 222] width 26 height 17
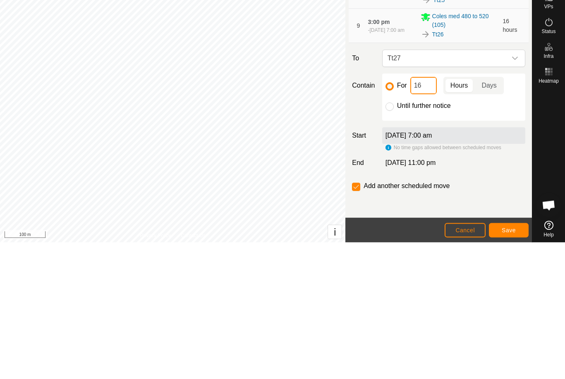
type input "1"
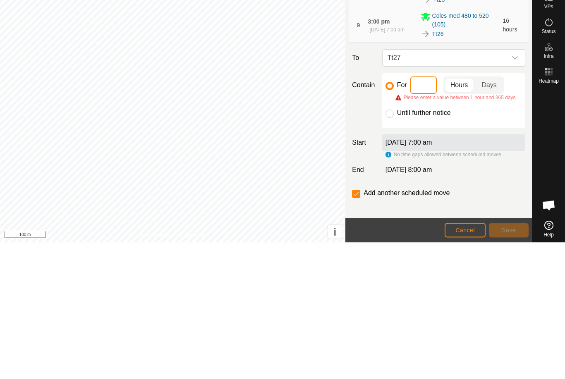
type input "4"
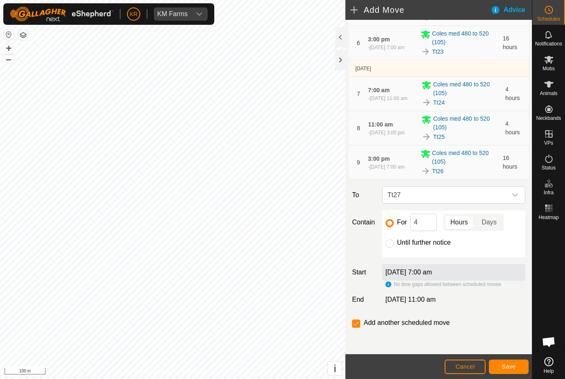
click at [513, 365] on span "Save" at bounding box center [509, 367] width 14 height 7
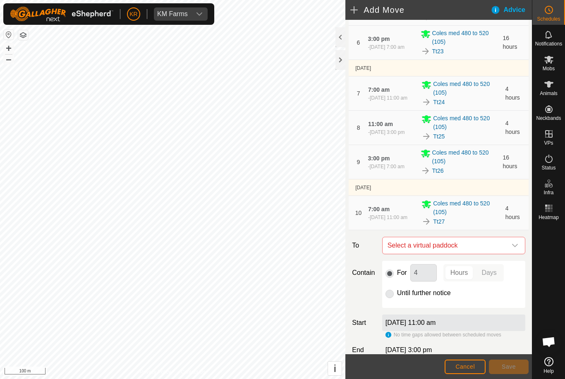
click at [505, 242] on span "Select a virtual paddock" at bounding box center [445, 245] width 122 height 17
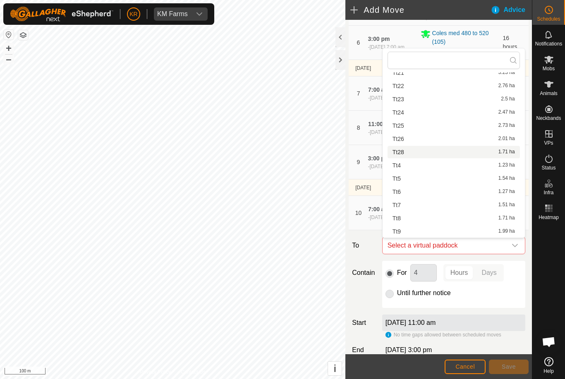
click at [412, 151] on div "Tt28 1.71 ha" at bounding box center [454, 152] width 122 height 6
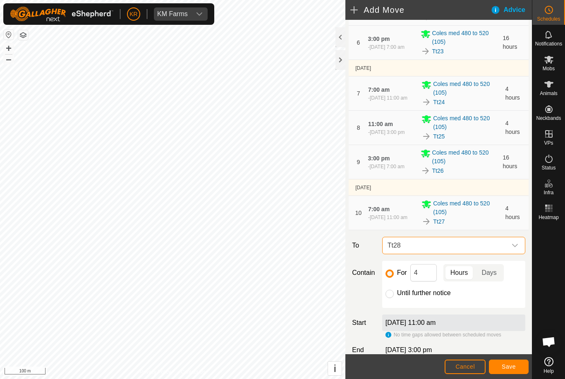
click at [390, 292] on input "Until further notice" at bounding box center [389, 294] width 8 height 8
radio input "true"
checkbox input "false"
click at [504, 364] on span "Save" at bounding box center [509, 367] width 14 height 7
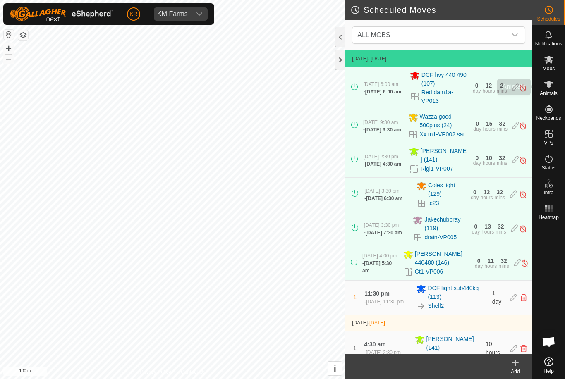
click at [555, 91] on span "Animals" at bounding box center [549, 93] width 18 height 5
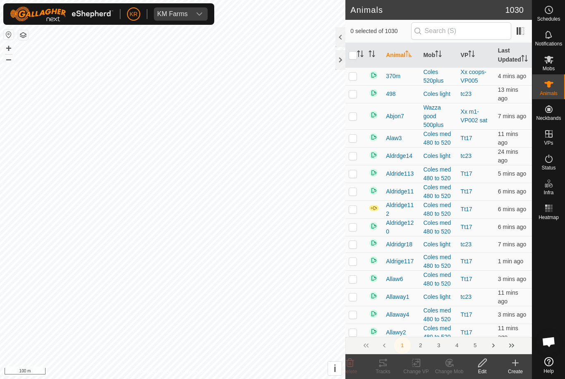
click at [351, 60] on input "checkbox" at bounding box center [353, 55] width 8 height 8
checkbox input "true"
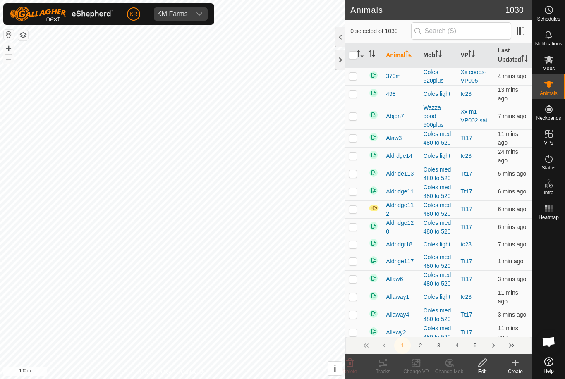
checkbox input "true"
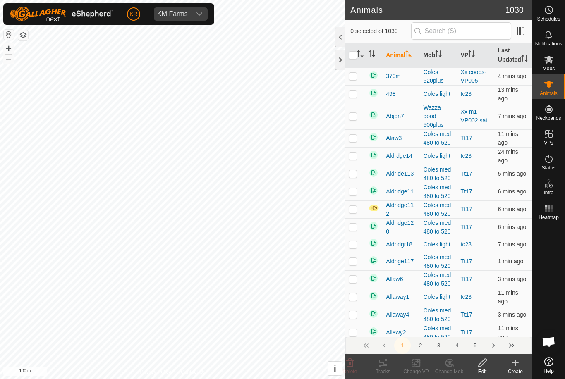
checkbox input "true"
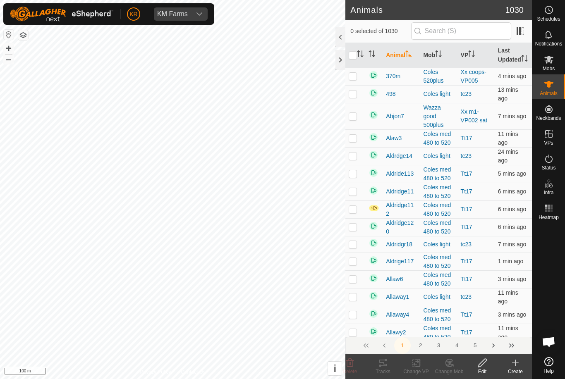
checkbox input "true"
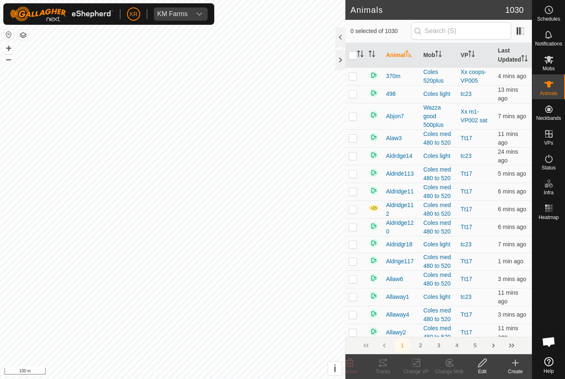
checkbox input "true"
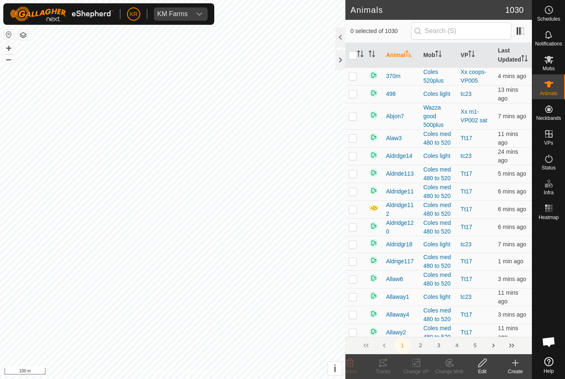
checkbox input "true"
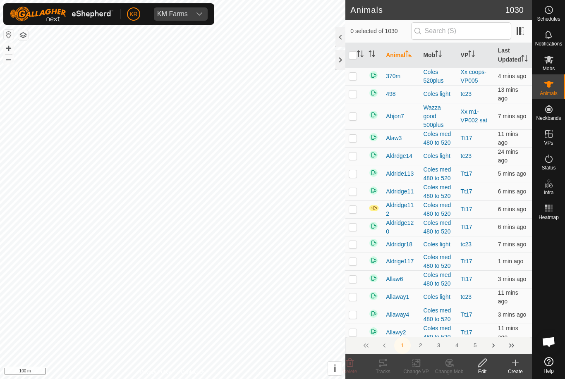
checkbox input "true"
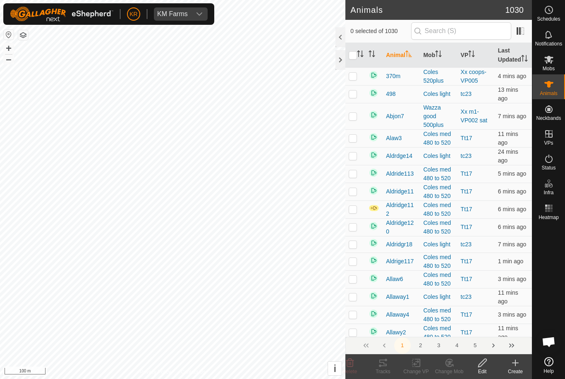
checkbox input "true"
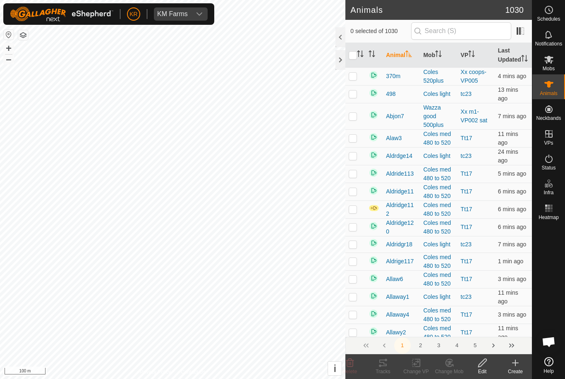
checkbox input "true"
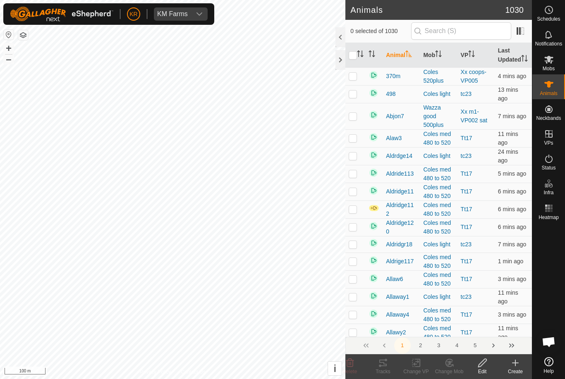
checkbox input "true"
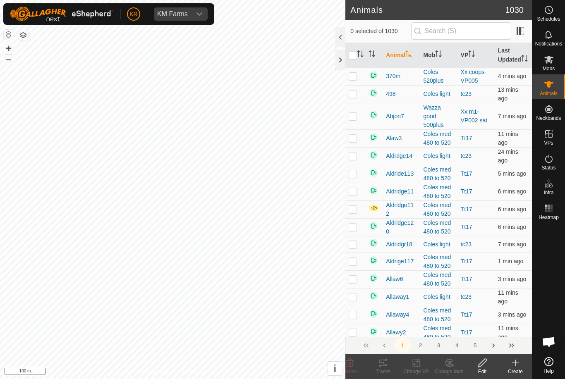
checkbox input "true"
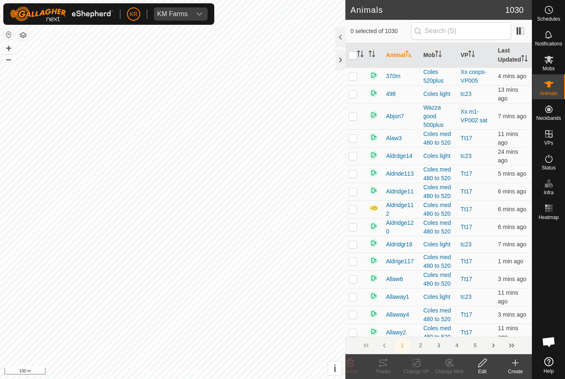
checkbox input "true"
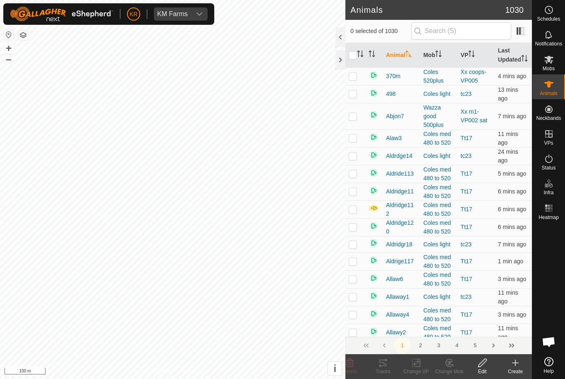
checkbox input "true"
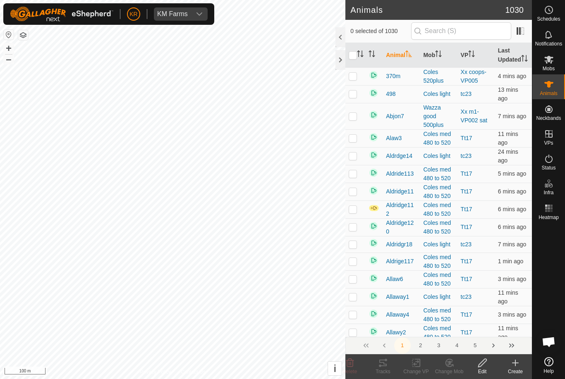
checkbox input "true"
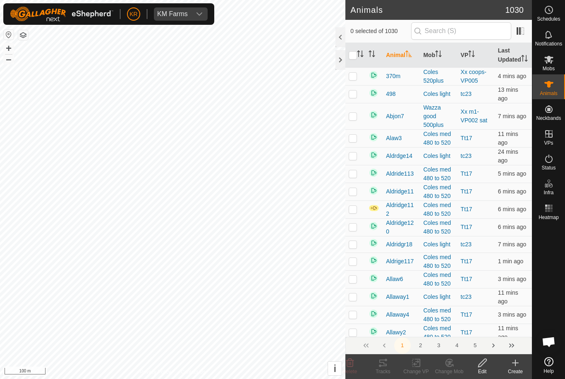
checkbox input "true"
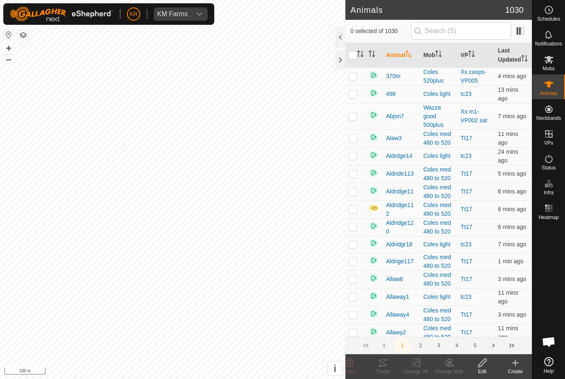
checkbox input "true"
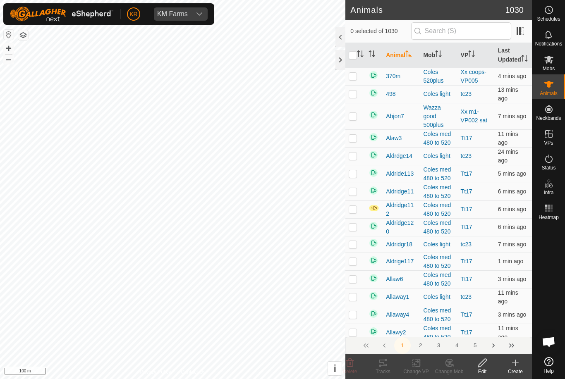
checkbox input "true"
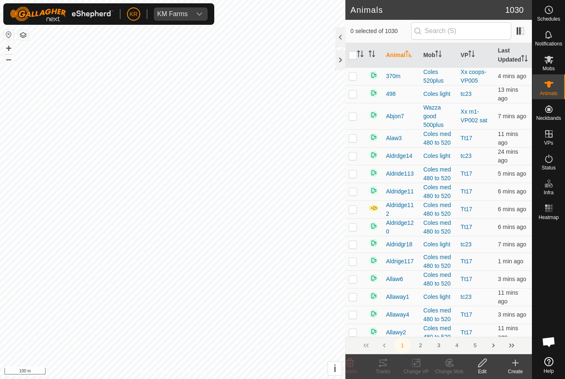
checkbox input "true"
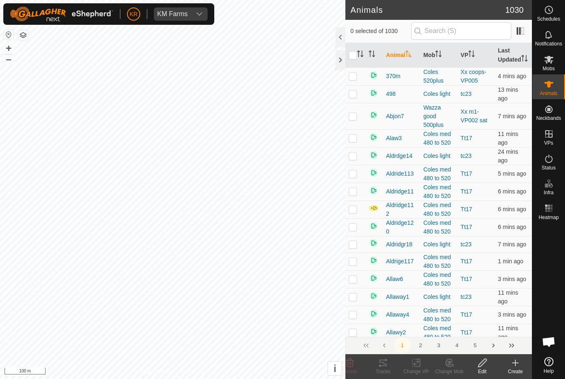
checkbox input "true"
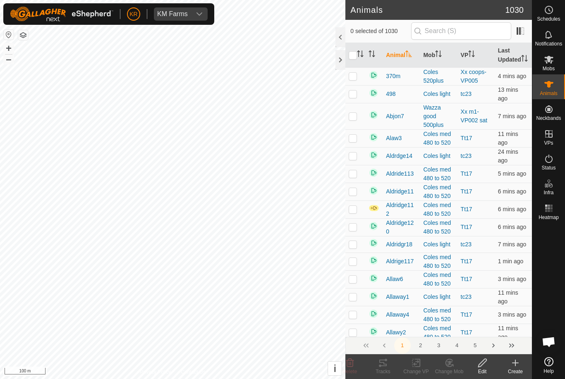
checkbox input "true"
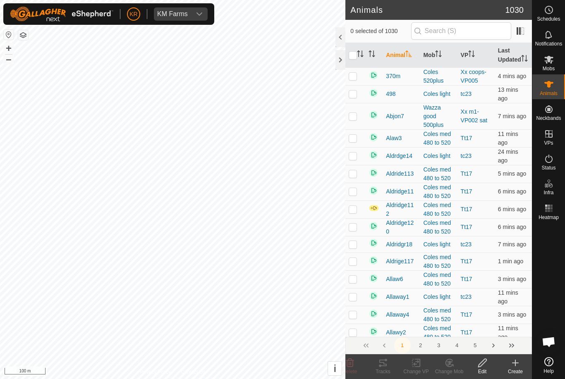
checkbox input "true"
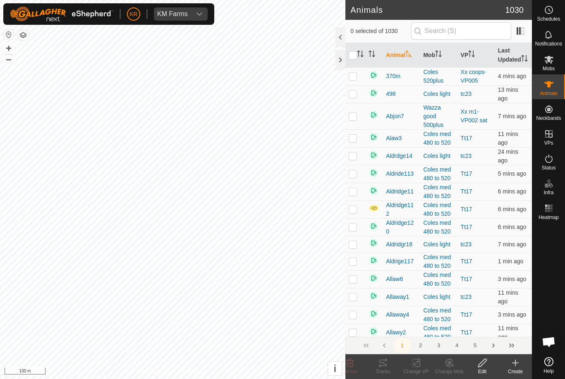
checkbox input "true"
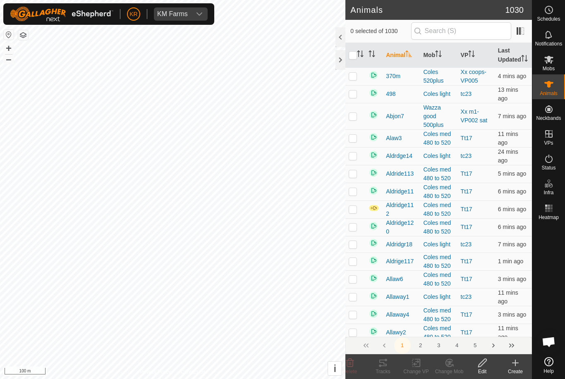
checkbox input "true"
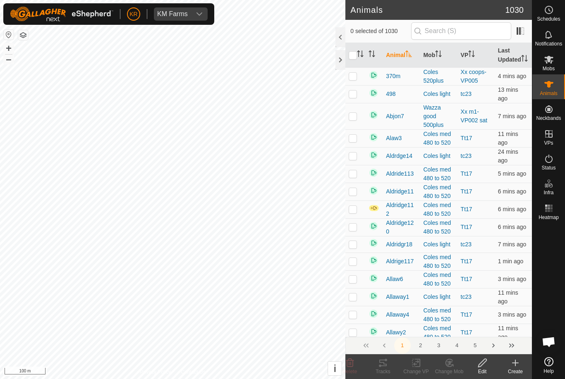
checkbox input "true"
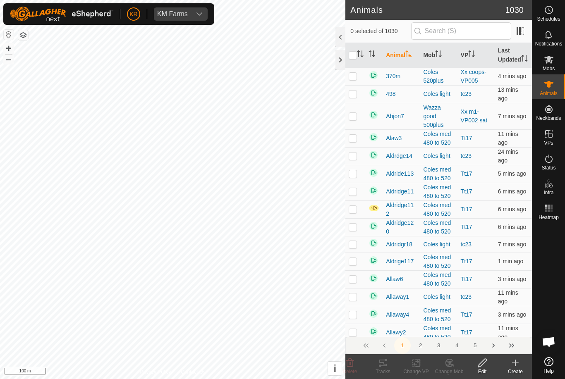
checkbox input "true"
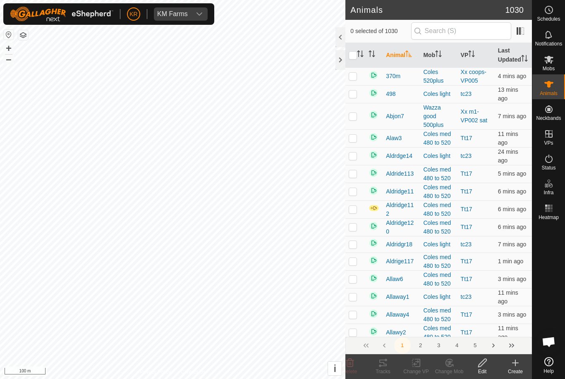
checkbox input "true"
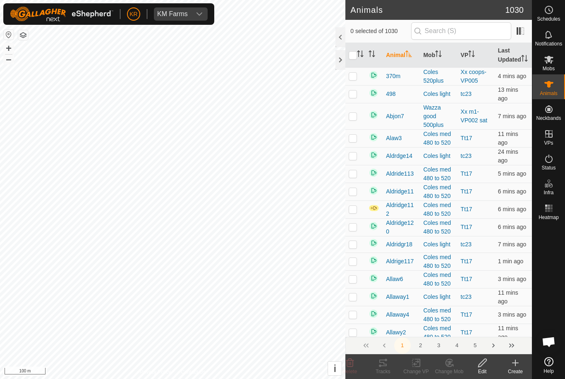
checkbox input "true"
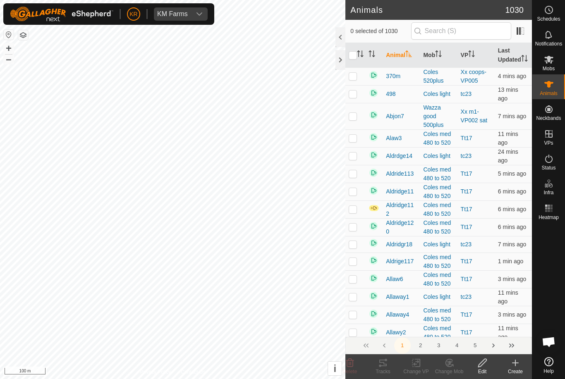
checkbox input "true"
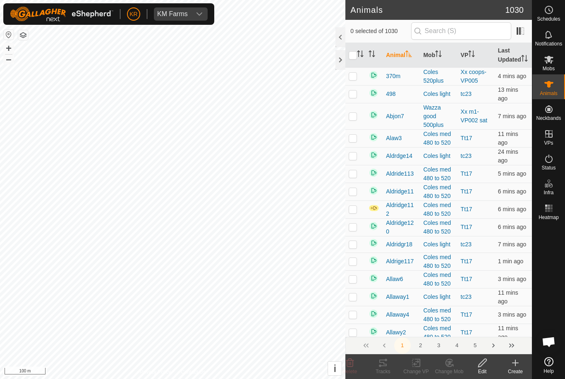
checkbox input "true"
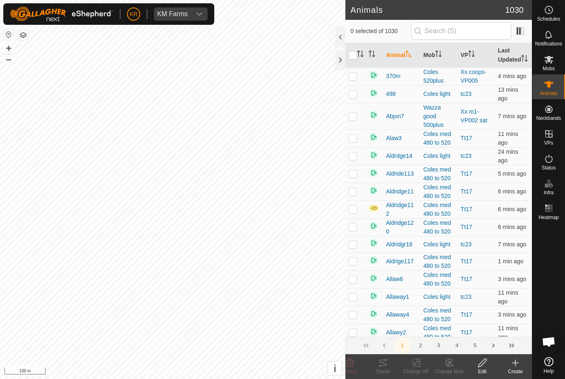
checkbox input "true"
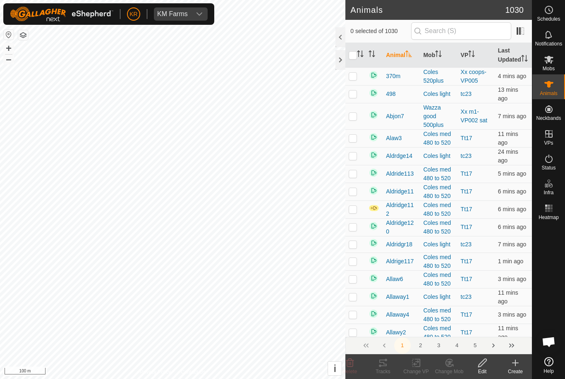
checkbox input "true"
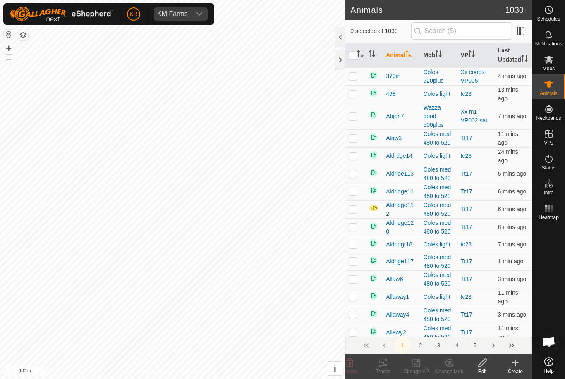
checkbox input "true"
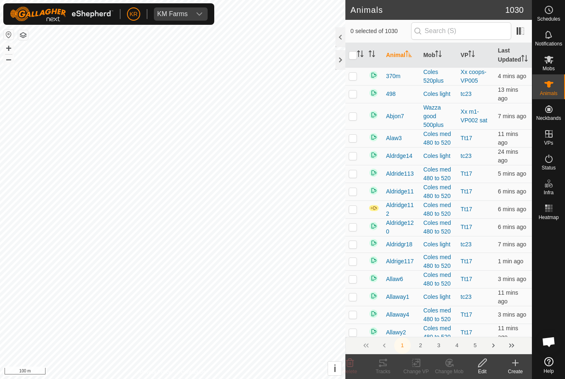
checkbox input "true"
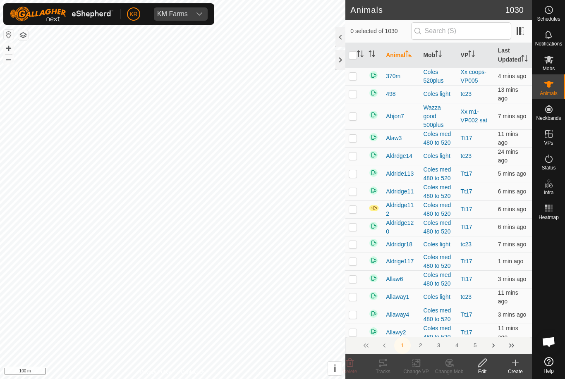
checkbox input "true"
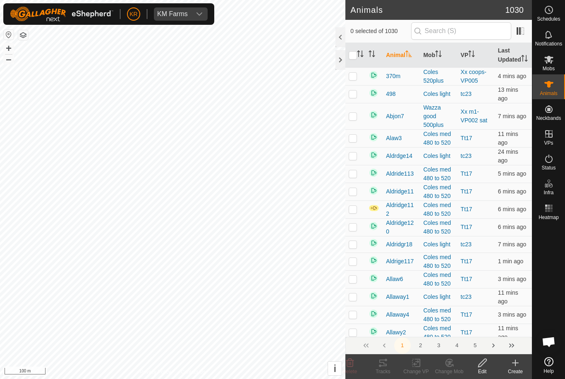
checkbox input "true"
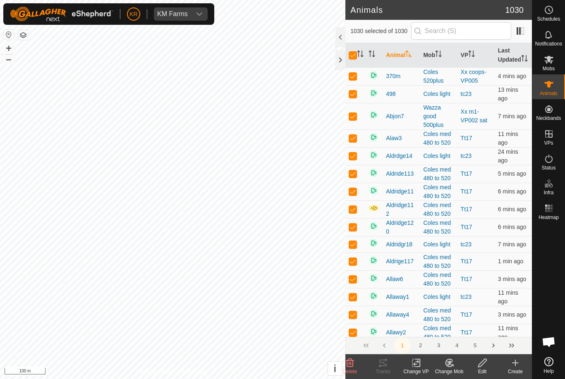
click at [485, 366] on icon at bounding box center [482, 363] width 10 height 10
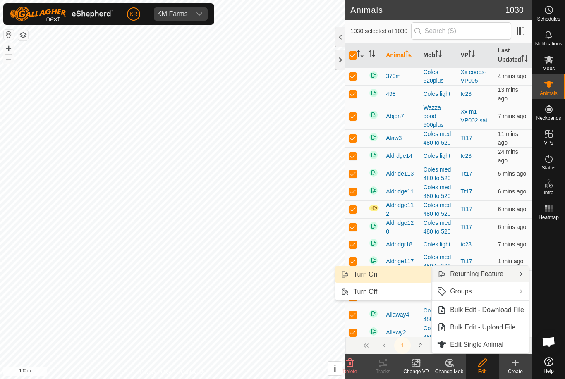
click at [386, 272] on link "Turn On" at bounding box center [383, 274] width 96 height 17
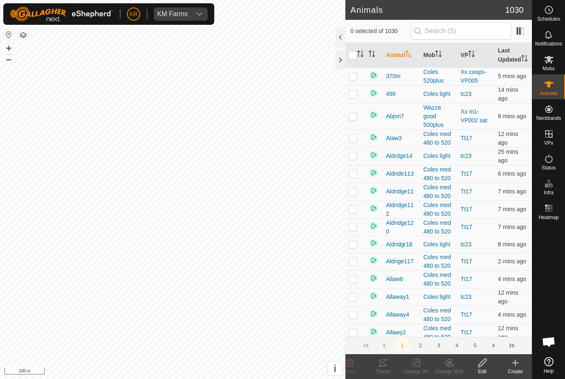
click at [552, 58] on icon at bounding box center [548, 60] width 9 height 8
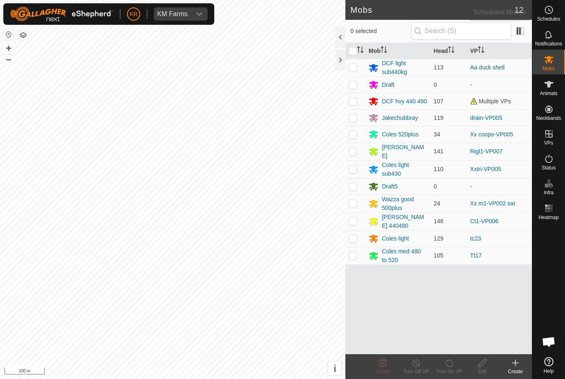
click at [552, 7] on icon at bounding box center [549, 10] width 10 height 10
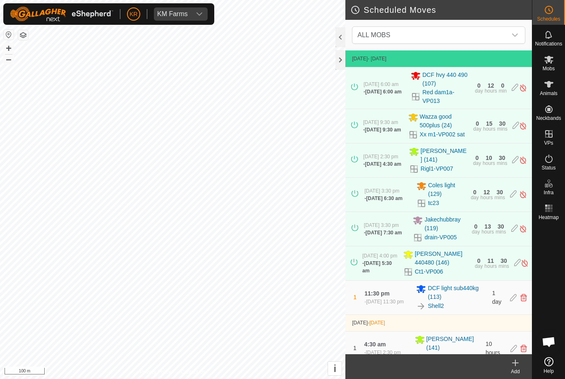
click at [500, 36] on span "ALL MOBS" at bounding box center [430, 35] width 153 height 17
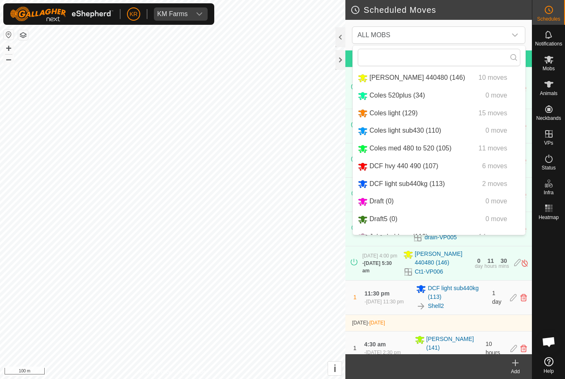
click at [420, 193] on li "DCF light sub440kg (113) 2 moves" at bounding box center [439, 184] width 172 height 17
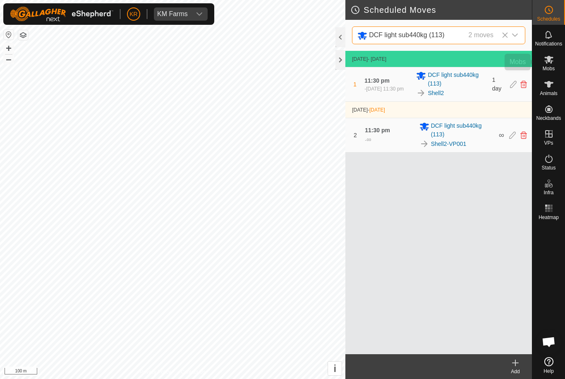
click at [555, 57] on es-mob-svg-icon at bounding box center [548, 59] width 15 height 13
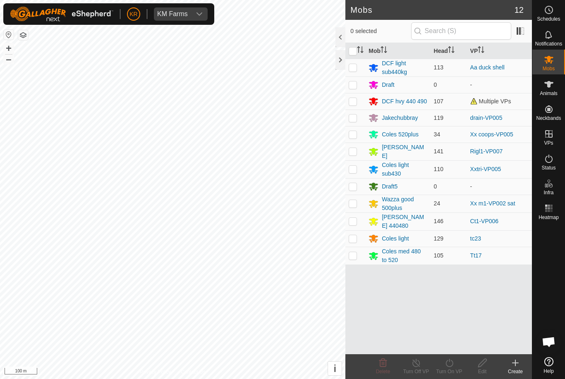
click at [354, 164] on td at bounding box center [355, 169] width 20 height 18
click at [450, 365] on icon at bounding box center [449, 363] width 10 height 10
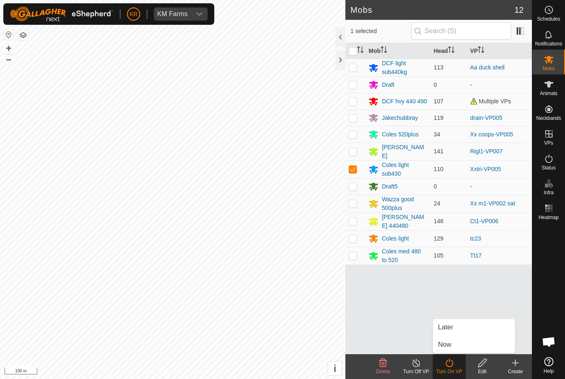
click at [454, 364] on icon at bounding box center [449, 363] width 10 height 10
